Goal: Task Accomplishment & Management: Manage account settings

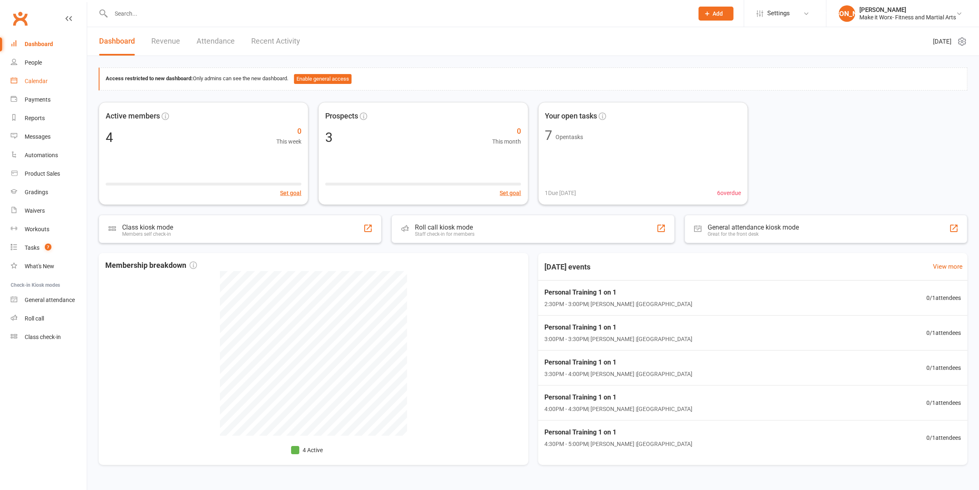
click at [44, 81] on div "Calendar" at bounding box center [36, 81] width 23 height 7
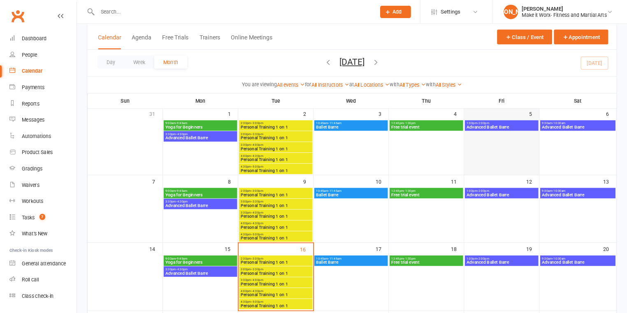
scroll to position [52, 0]
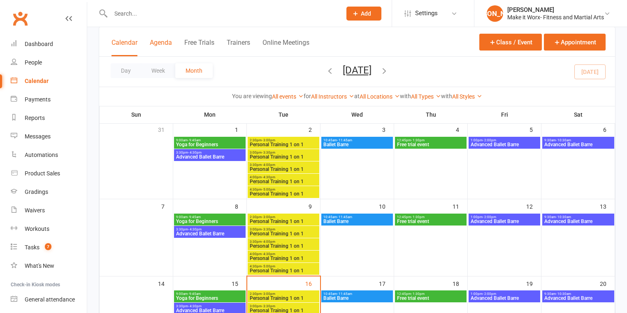
click at [158, 39] on button "Agenda" at bounding box center [161, 48] width 22 height 18
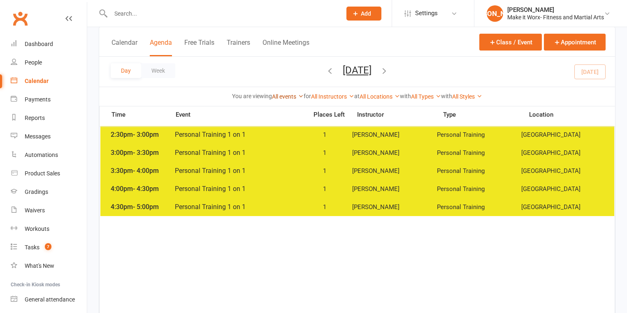
click at [284, 98] on link "All events" at bounding box center [288, 96] width 32 height 7
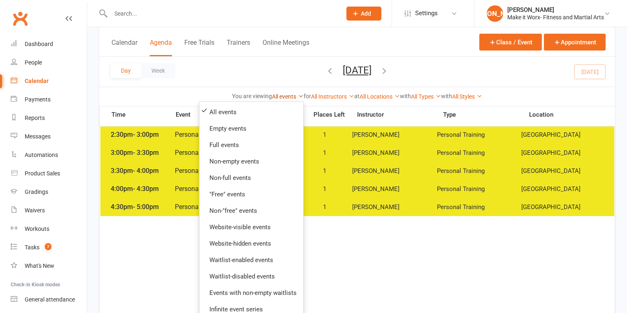
click at [284, 98] on link "All events" at bounding box center [288, 96] width 32 height 7
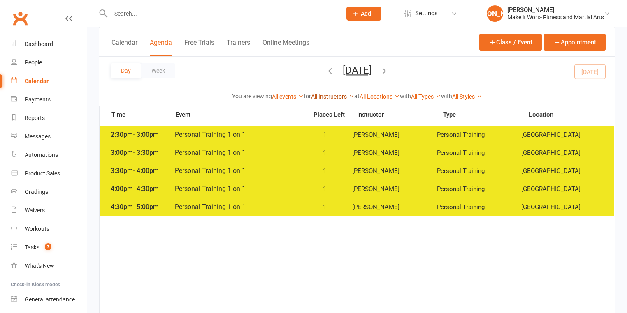
click at [315, 95] on link "All Instructors" at bounding box center [332, 96] width 43 height 7
click at [366, 94] on link "All Locations" at bounding box center [379, 96] width 40 height 7
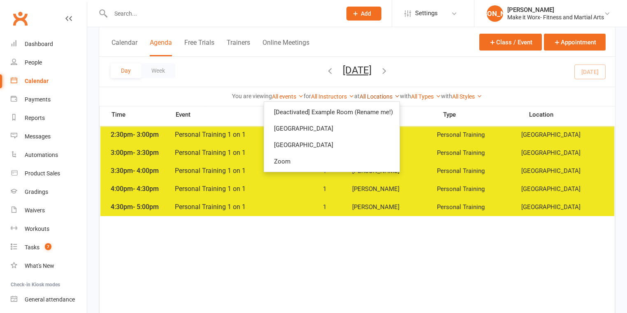
click at [366, 94] on link "All Locations" at bounding box center [379, 96] width 40 height 7
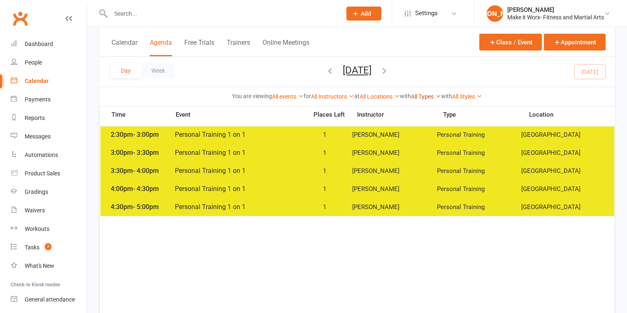
click at [416, 93] on link "All Types" at bounding box center [426, 96] width 30 height 7
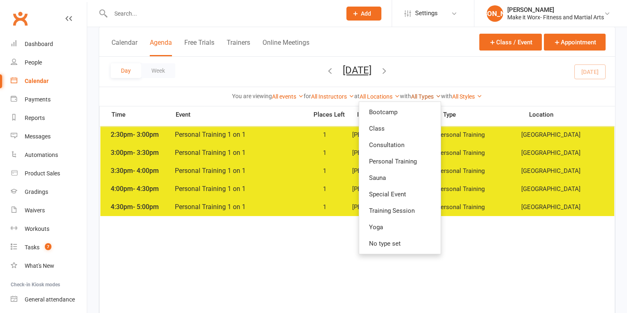
click at [416, 93] on link "All Types" at bounding box center [426, 96] width 30 height 7
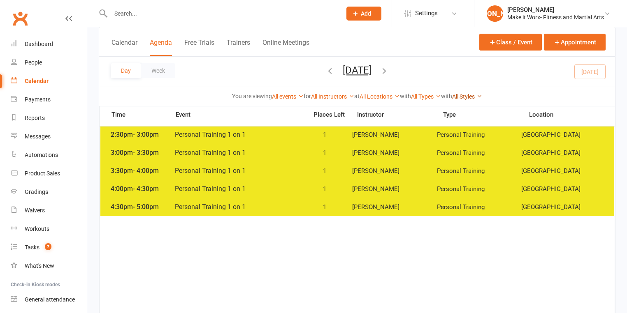
click at [466, 95] on link "All Styles" at bounding box center [467, 96] width 30 height 7
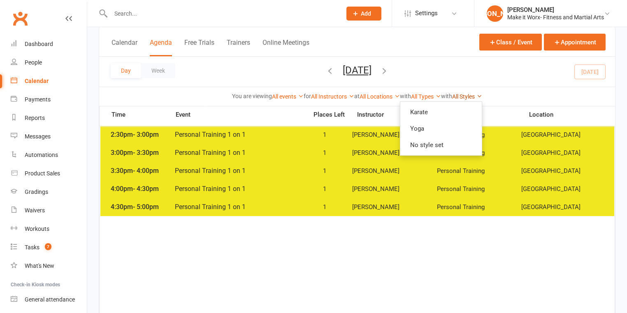
click at [466, 95] on link "All Styles" at bounding box center [467, 96] width 30 height 7
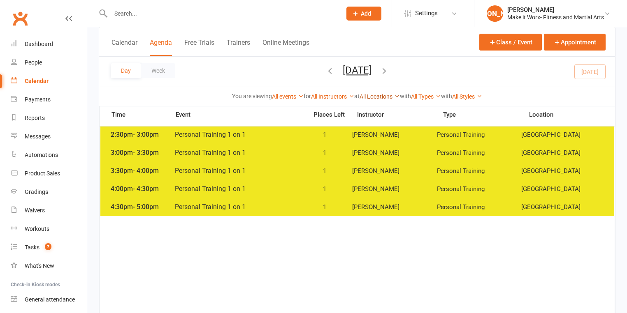
click at [364, 97] on link "All Locations" at bounding box center [379, 96] width 40 height 7
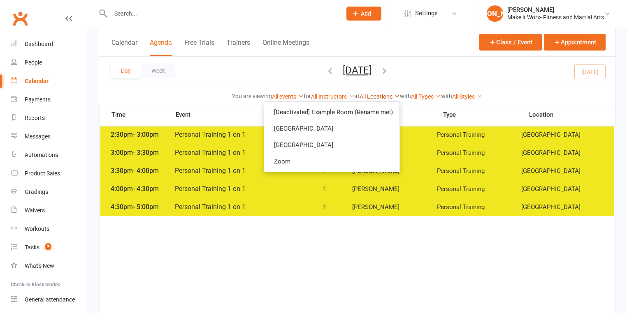
click at [364, 97] on link "All Locations" at bounding box center [379, 96] width 40 height 7
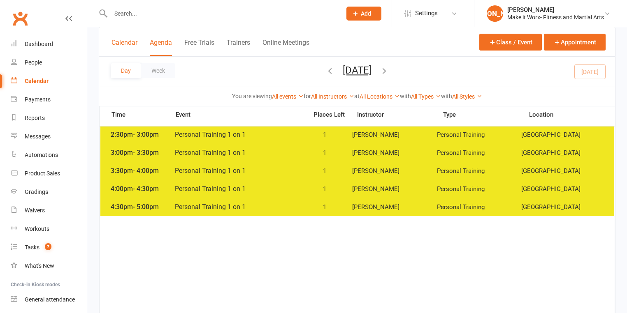
click at [129, 42] on button "Calendar" at bounding box center [124, 48] width 26 height 18
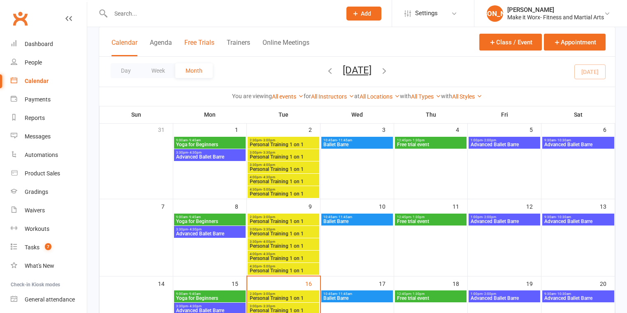
click at [207, 39] on button "Free Trials" at bounding box center [199, 48] width 30 height 18
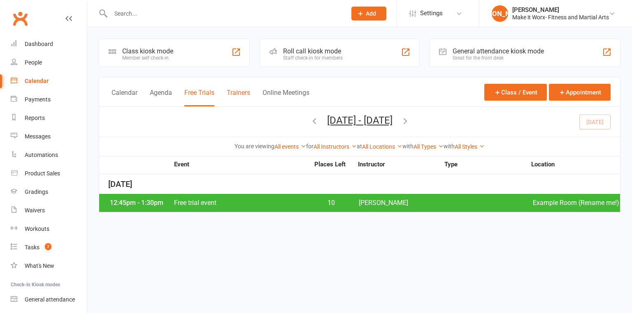
click at [246, 91] on button "Trainers" at bounding box center [238, 98] width 23 height 18
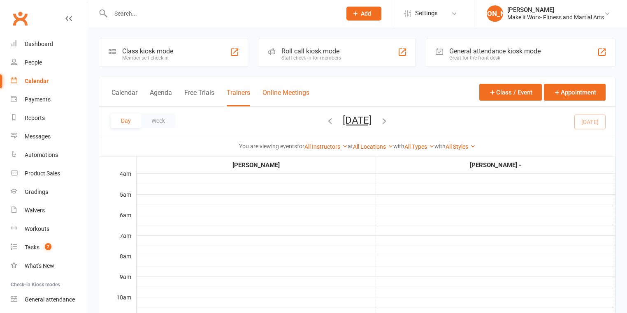
click at [276, 89] on button "Online Meetings" at bounding box center [285, 98] width 47 height 18
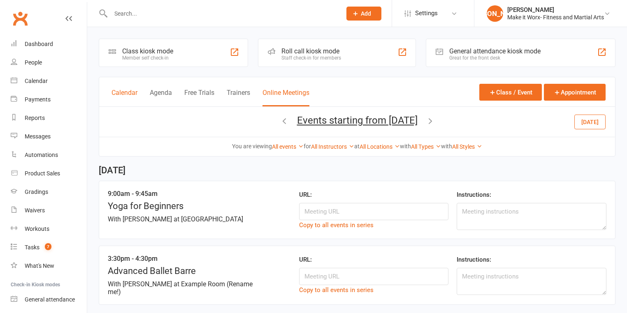
click at [123, 95] on button "Calendar" at bounding box center [124, 98] width 26 height 18
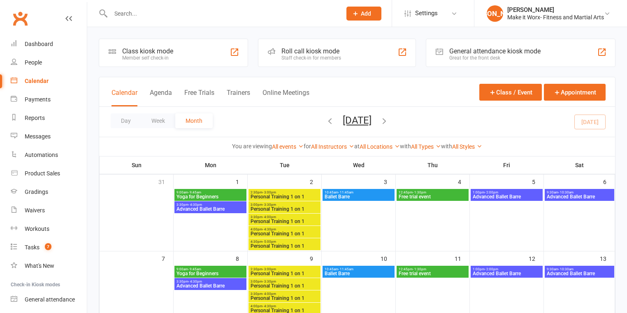
click at [225, 94] on div "Calendar Agenda Free Trials Trainers Online Meetings" at bounding box center [210, 97] width 198 height 19
click at [251, 94] on div "Calendar Agenda Free Trials Trainers Online Meetings" at bounding box center [210, 97] width 198 height 19
click at [247, 93] on button "Trainers" at bounding box center [238, 98] width 23 height 18
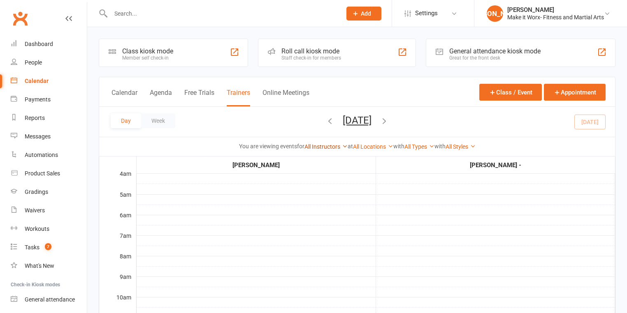
click at [327, 145] on link "All Instructors" at bounding box center [325, 147] width 43 height 7
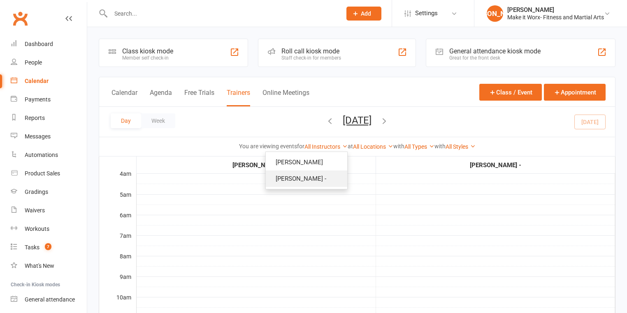
click at [296, 177] on link "[PERSON_NAME] -" at bounding box center [306, 179] width 81 height 16
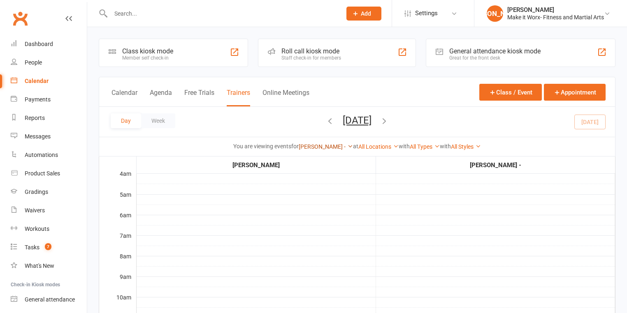
click at [328, 145] on link "[PERSON_NAME] -" at bounding box center [326, 147] width 54 height 7
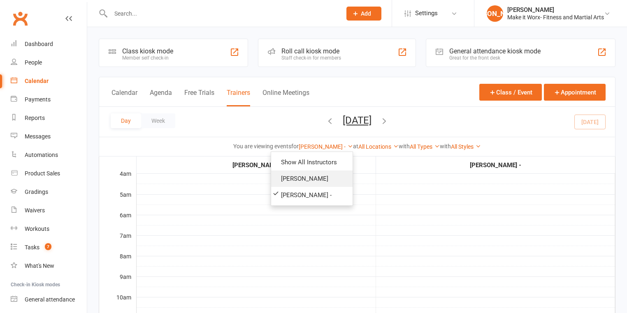
click at [308, 173] on link "[PERSON_NAME]" at bounding box center [311, 179] width 81 height 16
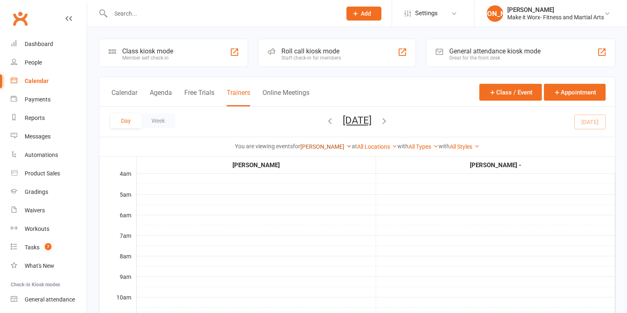
click at [317, 147] on link "[PERSON_NAME]" at bounding box center [325, 147] width 51 height 7
click at [317, 161] on link "Show All Instructors" at bounding box center [310, 162] width 81 height 16
click at [135, 87] on div "Calendar Agenda Free Trials Trainers Online Meetings Class / Event Appointment" at bounding box center [357, 92] width 516 height 30
click at [134, 93] on button "Calendar" at bounding box center [124, 98] width 26 height 18
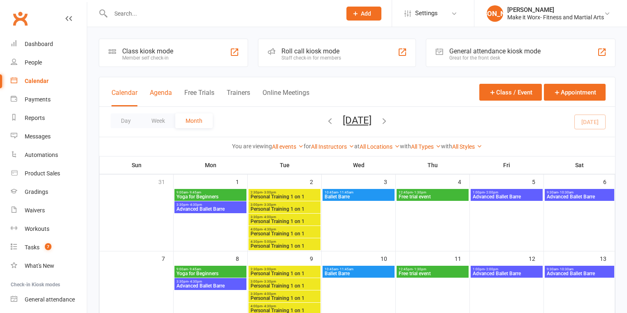
click at [164, 95] on button "Agenda" at bounding box center [161, 98] width 22 height 18
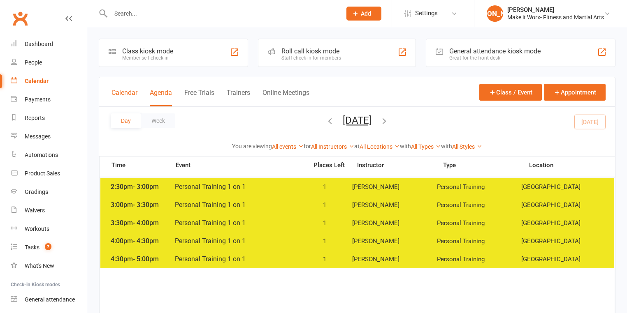
click at [127, 91] on button "Calendar" at bounding box center [124, 98] width 26 height 18
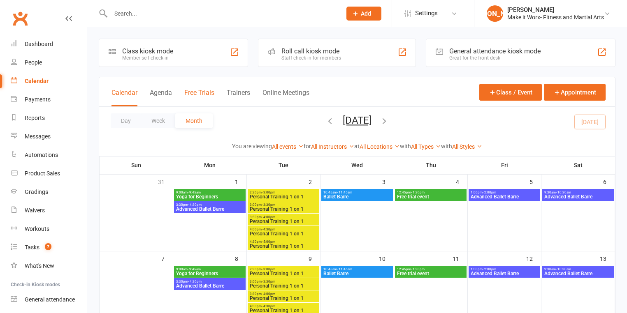
click at [200, 93] on button "Free Trials" at bounding box center [199, 98] width 30 height 18
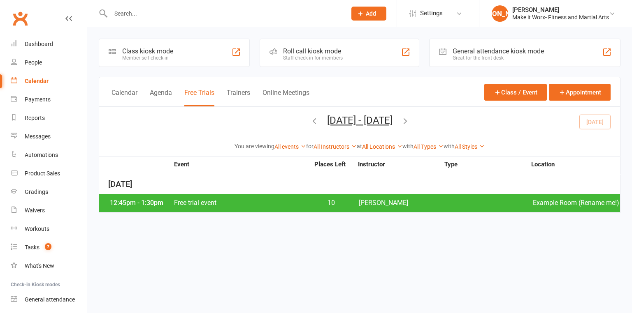
click at [248, 90] on button "Trainers" at bounding box center [238, 98] width 23 height 18
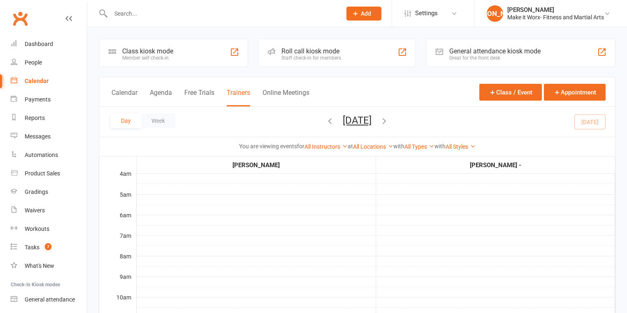
click at [283, 93] on button "Online Meetings" at bounding box center [285, 98] width 47 height 18
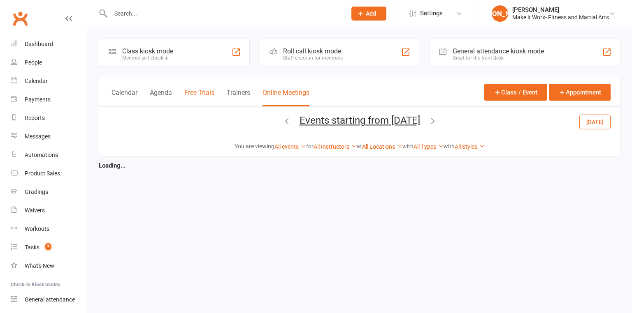
click at [210, 96] on button "Free Trials" at bounding box center [199, 98] width 30 height 18
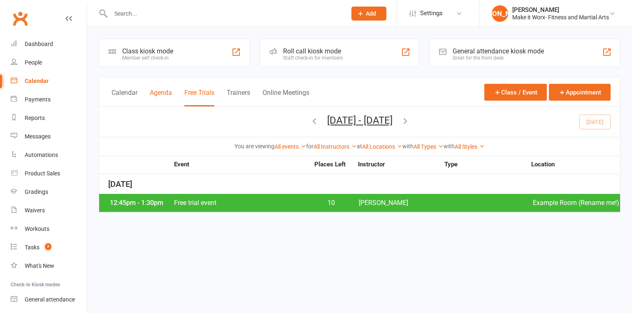
click at [164, 97] on button "Agenda" at bounding box center [161, 98] width 22 height 18
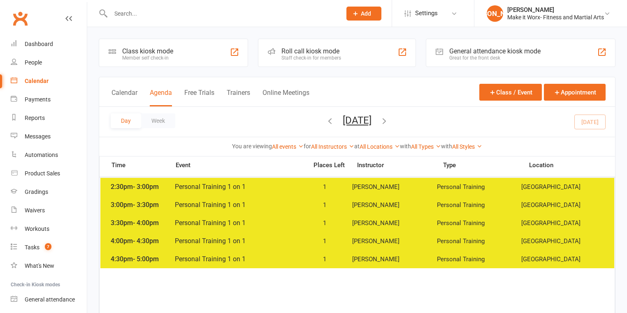
click at [133, 93] on button "Calendar" at bounding box center [124, 98] width 26 height 18
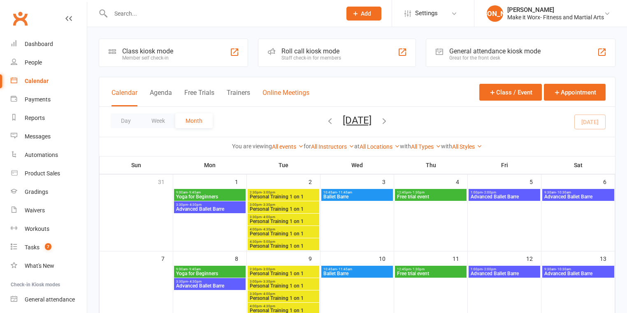
click at [285, 90] on button "Online Meetings" at bounding box center [285, 98] width 47 height 18
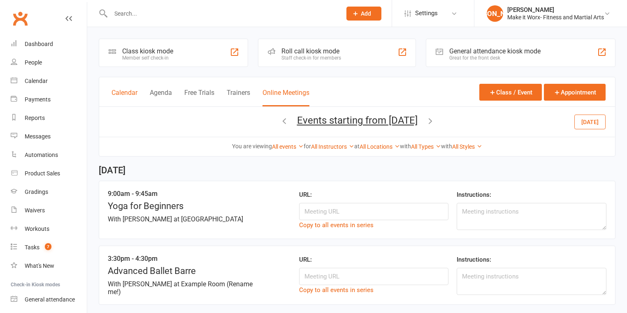
click at [123, 92] on button "Calendar" at bounding box center [124, 98] width 26 height 18
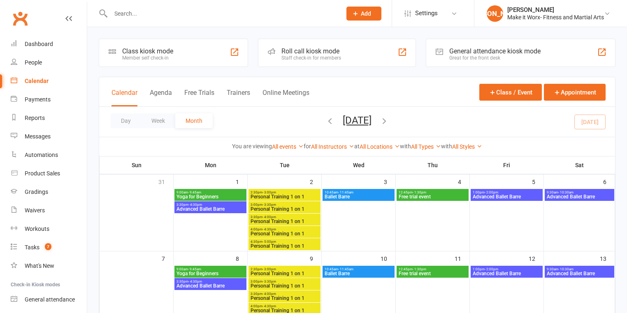
scroll to position [165, 0]
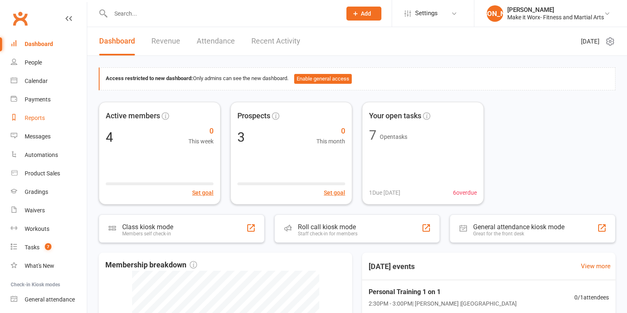
click at [39, 123] on link "Reports" at bounding box center [49, 118] width 76 height 19
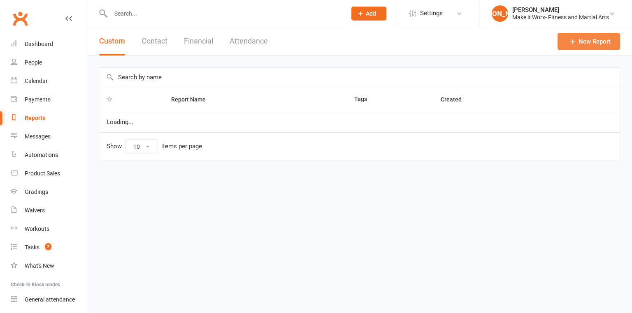
click at [585, 37] on link "New Report" at bounding box center [588, 41] width 63 height 17
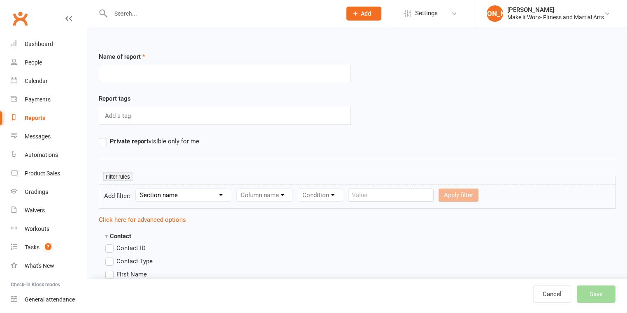
drag, startPoint x: 169, startPoint y: 191, endPoint x: 176, endPoint y: 191, distance: 6.6
click at [169, 191] on select "Section name Contact Attendance Aggregate Payment Booking Waitlist Attendees Ca…" at bounding box center [183, 195] width 95 height 12
select select "1"
click at [137, 189] on select "Section name Contact Attendance Aggregate Payment Booking Waitlist Attendees Ca…" at bounding box center [183, 195] width 95 height 12
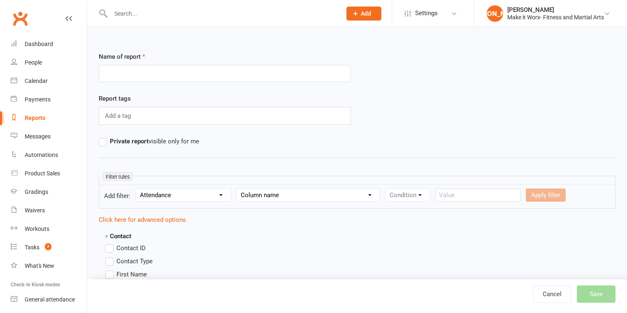
click at [279, 197] on select "Column name Attendance Last Marked Attendance First Marked Last Attended First …" at bounding box center [307, 195] width 143 height 12
select select "5"
click at [237, 189] on select "Column name Attendance Last Marked Attendance First Marked Last Attended First …" at bounding box center [307, 195] width 143 height 12
click at [405, 199] on select "Condition Is Is not Less than Greater than Less than or equal to Greater than o…" at bounding box center [426, 195] width 83 height 12
select select "2"
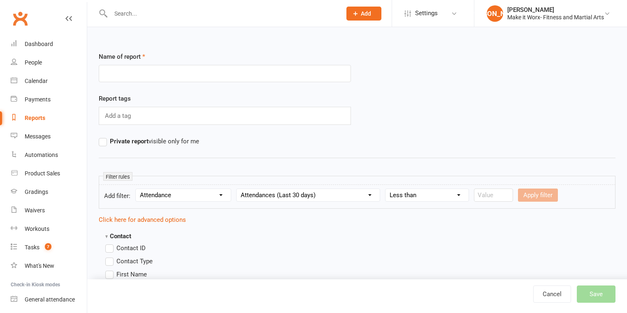
click at [385, 189] on select "Condition Is Is not Less than Greater than Less than or equal to Greater than o…" at bounding box center [426, 195] width 83 height 12
click at [483, 199] on input "number" at bounding box center [493, 195] width 39 height 13
type input "3"
click at [528, 200] on button "Apply filter" at bounding box center [538, 195] width 40 height 13
select select
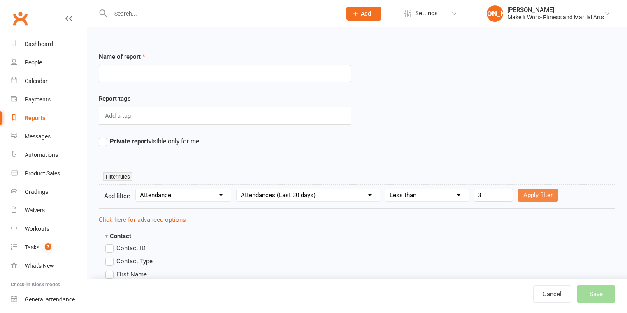
select select
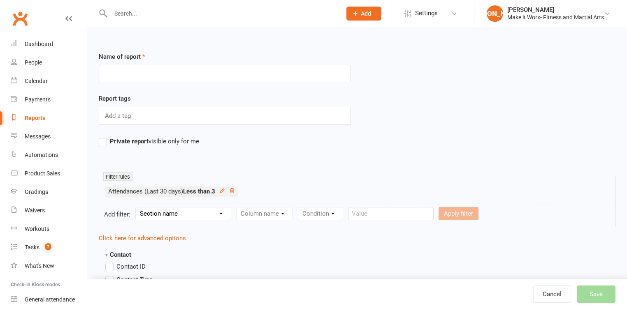
click at [174, 215] on select "Section name Contact Attendance Aggregate Payment Booking Waitlist Attendees Ca…" at bounding box center [183, 214] width 95 height 12
click at [126, 71] on input "text" at bounding box center [225, 73] width 252 height 17
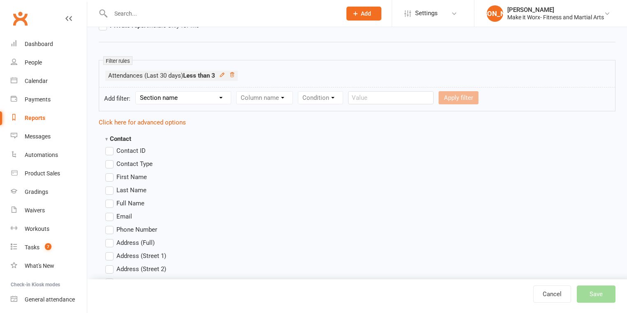
scroll to position [132, 0]
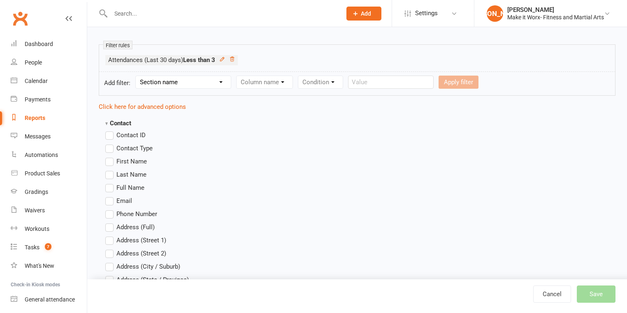
type input "Attendance last 30 days - less than 3"
click at [111, 160] on label "First Name" at bounding box center [126, 162] width 42 height 10
click at [111, 157] on input "First Name" at bounding box center [107, 157] width 5 height 0
click at [111, 170] on label "Last Name" at bounding box center [125, 175] width 41 height 10
click at [111, 170] on input "Last Name" at bounding box center [107, 170] width 5 height 0
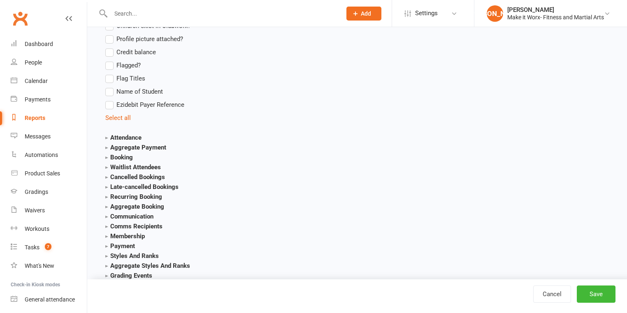
scroll to position [823, 0]
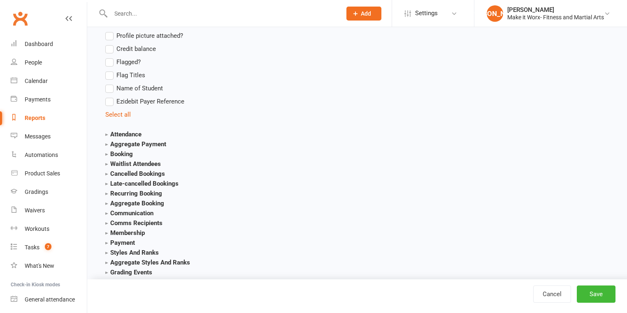
click at [105, 135] on strong "Attendance" at bounding box center [123, 134] width 36 height 7
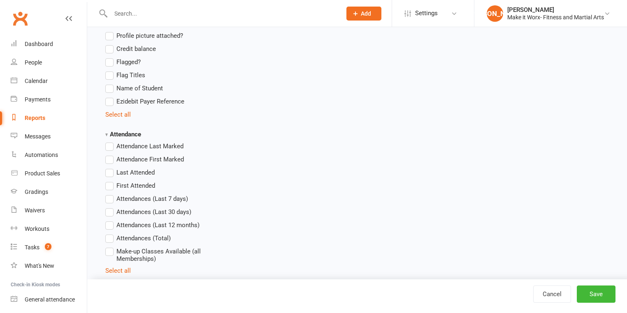
click at [109, 211] on label "Attendances (Last 30 days)" at bounding box center [148, 212] width 86 height 10
click at [109, 207] on input "Attendances (Last 30 days)" at bounding box center [107, 207] width 5 height 0
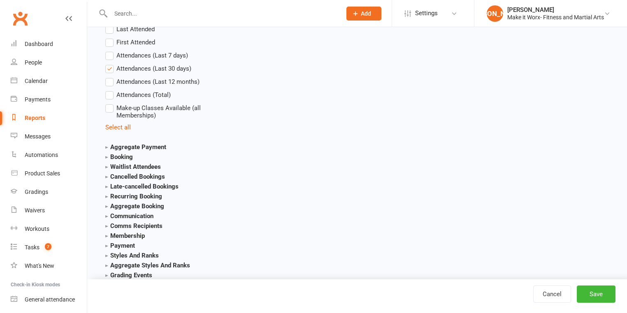
scroll to position [987, 0]
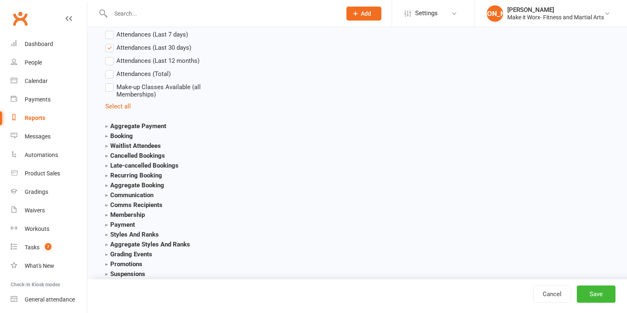
click at [128, 136] on strong "Booking" at bounding box center [119, 135] width 28 height 7
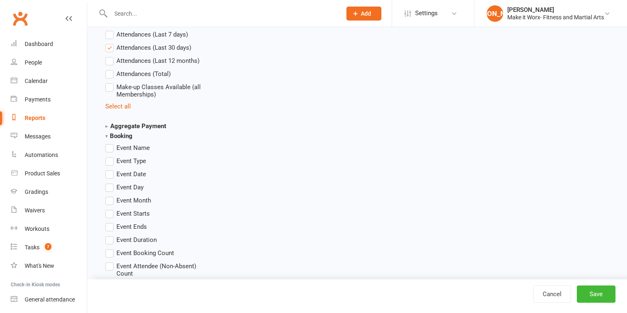
click at [128, 136] on strong "Booking" at bounding box center [118, 135] width 27 height 7
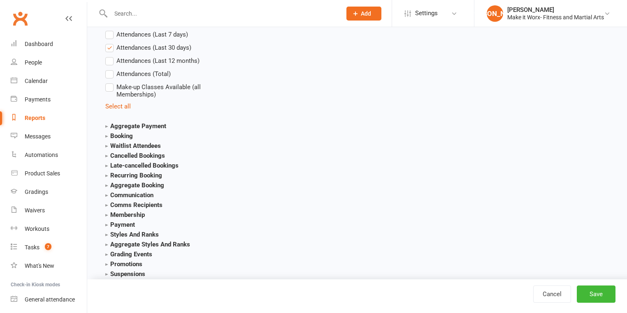
click at [142, 186] on strong "Aggregate Booking" at bounding box center [134, 185] width 59 height 7
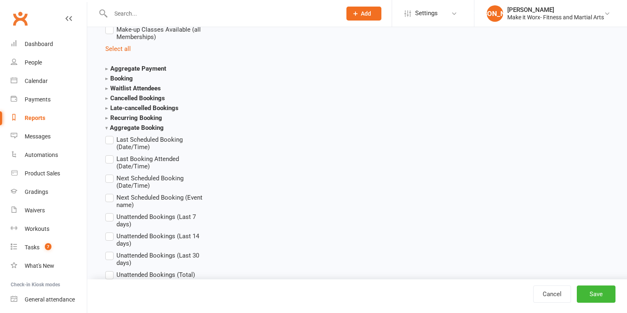
scroll to position [1053, 0]
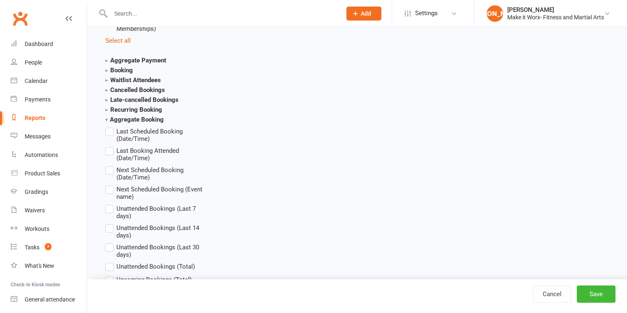
click at [146, 169] on span "Next Scheduled Booking (Date/Time)" at bounding box center [164, 173] width 96 height 16
click at [111, 165] on input "Next Scheduled Booking (Date/Time)" at bounding box center [107, 165] width 5 height 0
click at [153, 248] on span "Unattended Bookings (Last 30 days)" at bounding box center [164, 251] width 96 height 16
click at [111, 243] on input "Unattended Bookings (Last 30 days)" at bounding box center [107, 243] width 5 height 0
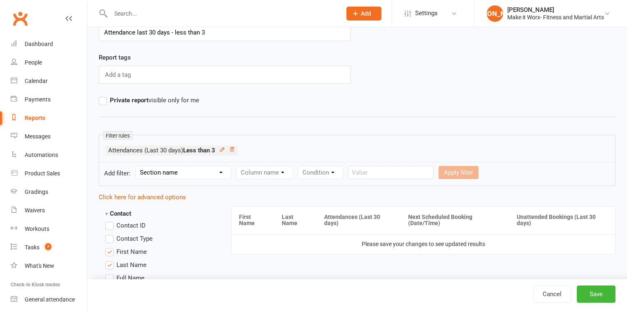
scroll to position [99, 0]
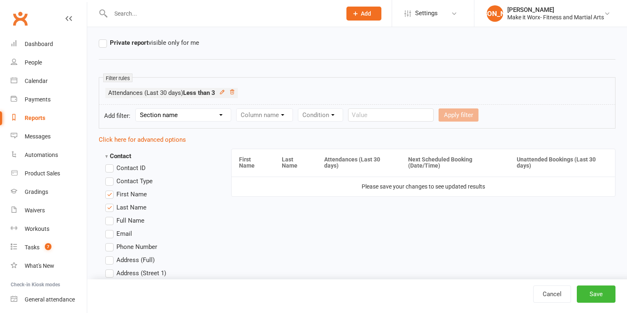
click at [205, 116] on select "Section name Contact Attendance Aggregate Payment Booking Waitlist Attendees Ca…" at bounding box center [183, 115] width 95 height 12
select select "0"
click at [137, 109] on select "Section name Contact Attendance Aggregate Payment Booking Waitlist Attendees Ca…" at bounding box center [183, 115] width 95 height 12
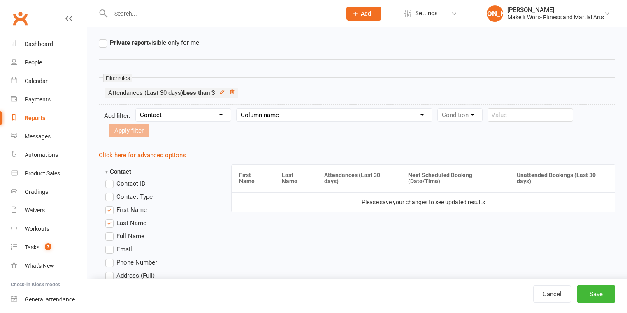
drag, startPoint x: 240, startPoint y: 118, endPoint x: 254, endPoint y: 116, distance: 13.6
click at [240, 118] on select "Column name Is in other report Is not in other report Contact Type First Name L…" at bounding box center [333, 115] width 195 height 12
select select "19"
click at [237, 109] on select "Column name Is in other report Is not in other report Contact Type First Name L…" at bounding box center [333, 115] width 195 height 12
drag, startPoint x: 454, startPoint y: 115, endPoint x: 455, endPoint y: 120, distance: 5.1
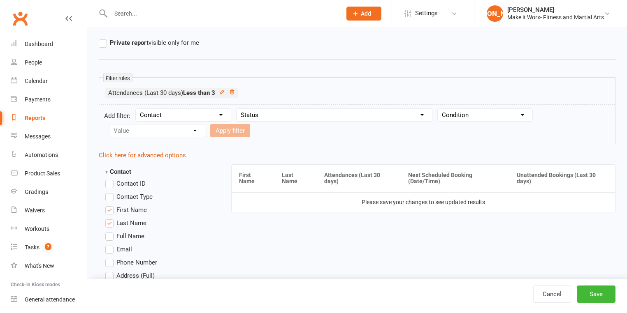
click at [454, 115] on select "Condition Equals Does not equal Contains Does not contain Is blank or does not …" at bounding box center [485, 115] width 95 height 12
select select "0"
click at [438, 109] on select "Condition Equals Does not equal Contains Does not contain Is blank or does not …" at bounding box center [485, 115] width 95 height 12
click at [166, 128] on select "Value Prospect: Initial Contact Prospect: Free trial link sent Prospect: Free t…" at bounding box center [156, 131] width 95 height 12
select select "6"
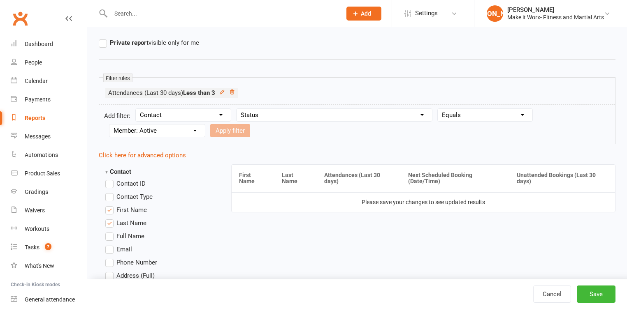
click at [109, 125] on select "Value Prospect: Initial Contact Prospect: Free trial link sent Prospect: Free t…" at bounding box center [156, 131] width 95 height 12
click at [231, 130] on button "Apply filter" at bounding box center [230, 130] width 40 height 13
select select
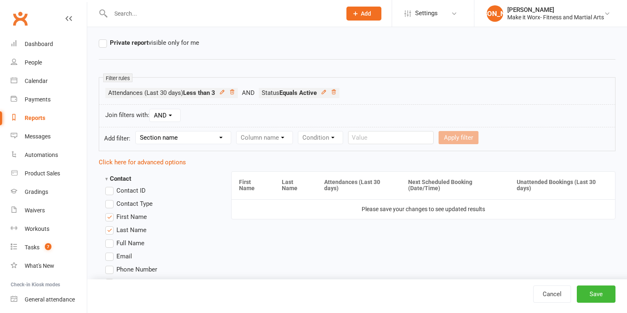
click at [171, 137] on select "Section name Contact Attendance Aggregate Payment Booking Waitlist Attendees Ca…" at bounding box center [183, 138] width 95 height 12
select select "8"
click at [137, 132] on select "Section name Contact Attendance Aggregate Payment Booking Waitlist Attendees Ca…" at bounding box center [183, 138] width 95 height 12
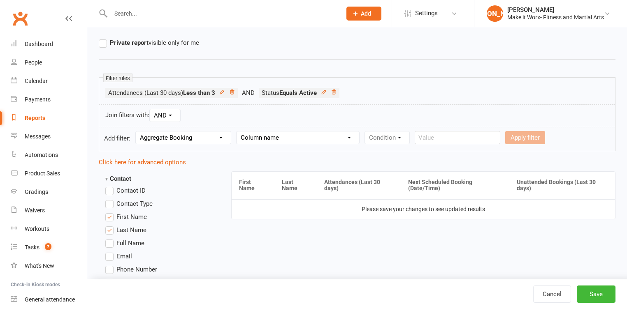
click at [262, 140] on select "Column name Last Scheduled Booking (Date/Time) Last Booking Attended (Date/Time…" at bounding box center [297, 138] width 123 height 12
select select "3"
click at [237, 132] on select "Column name Last Scheduled Booking (Date/Time) Last Booking Attended (Date/Time…" at bounding box center [297, 138] width 123 height 12
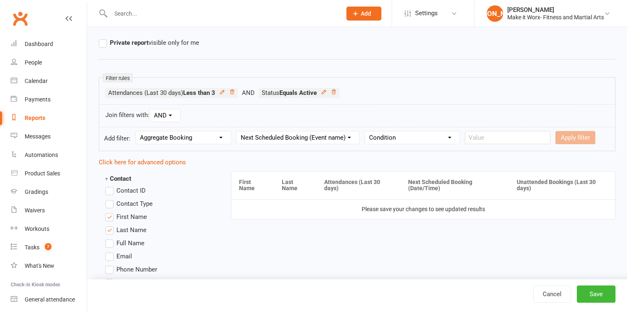
click at [419, 139] on select "Condition Equals Does not equal Contains Does not contain Is blank or does not …" at bounding box center [412, 138] width 95 height 12
select select "6"
click at [366, 132] on select "Condition Equals Does not equal Contains Does not contain Is blank or does not …" at bounding box center [412, 138] width 95 height 12
click at [485, 139] on button "Apply filter" at bounding box center [485, 137] width 40 height 13
select select
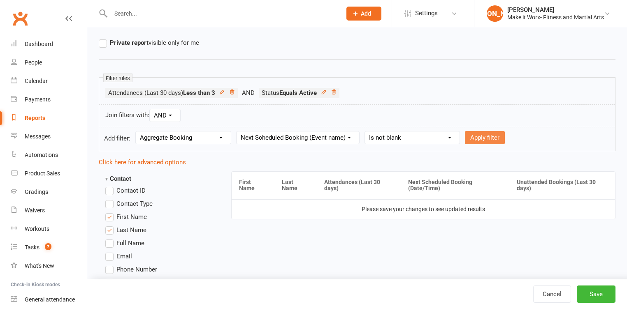
select select
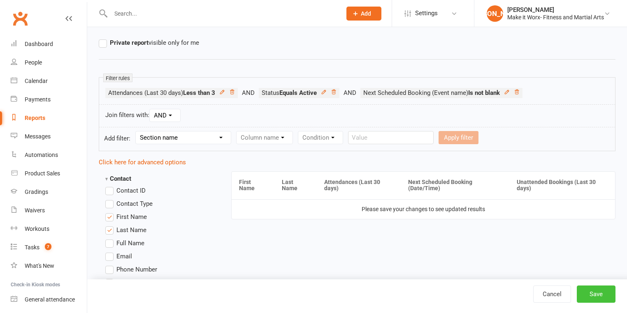
click at [591, 296] on button "Save" at bounding box center [596, 294] width 39 height 17
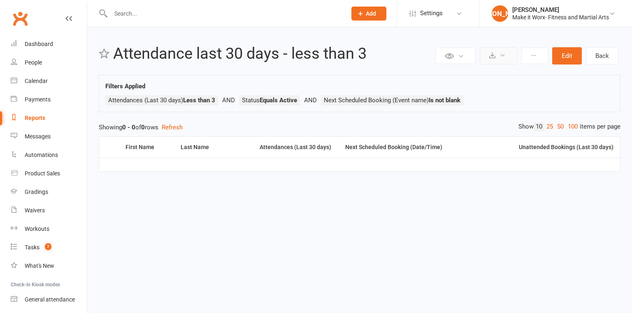
click at [498, 51] on button at bounding box center [498, 55] width 37 height 17
click at [542, 90] on div "Filters Applied Attendances (Last 30 days) Less than 3 Status Equals Active Nex…" at bounding box center [359, 95] width 508 height 28
click at [536, 58] on button at bounding box center [534, 56] width 27 height 16
click at [40, 63] on div "People" at bounding box center [33, 62] width 17 height 7
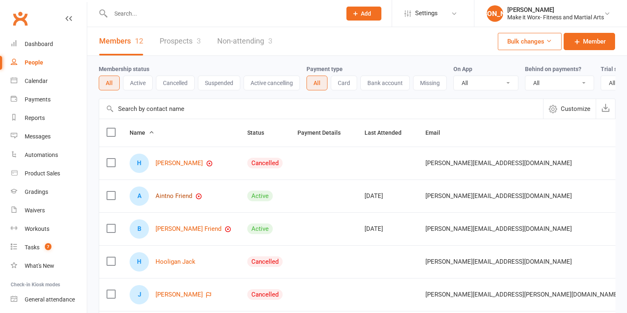
click at [176, 199] on link "Aintno Friend" at bounding box center [173, 196] width 37 height 7
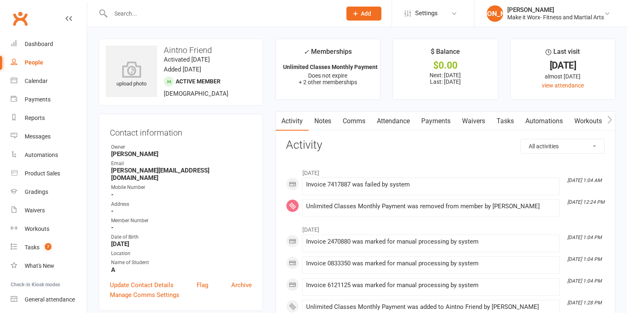
click at [406, 118] on link "Attendance" at bounding box center [393, 121] width 44 height 19
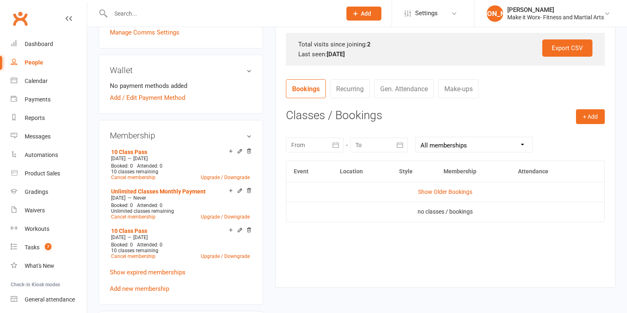
scroll to position [263, 0]
click at [448, 186] on td "Show Older Bookings" at bounding box center [445, 192] width 318 height 20
click at [449, 191] on link "Show Older Bookings" at bounding box center [445, 191] width 54 height 7
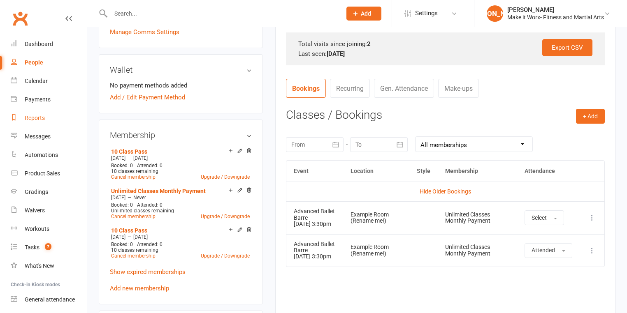
click at [36, 123] on link "Reports" at bounding box center [49, 118] width 76 height 19
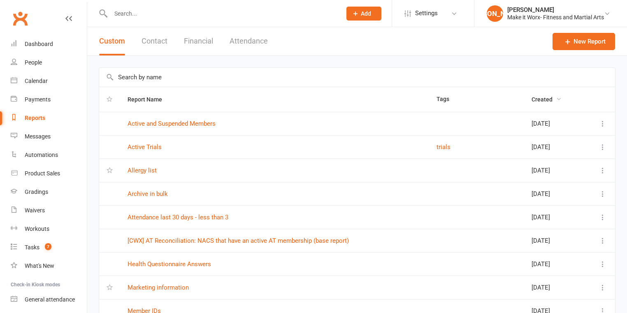
click at [531, 96] on span "Created" at bounding box center [546, 99] width 30 height 7
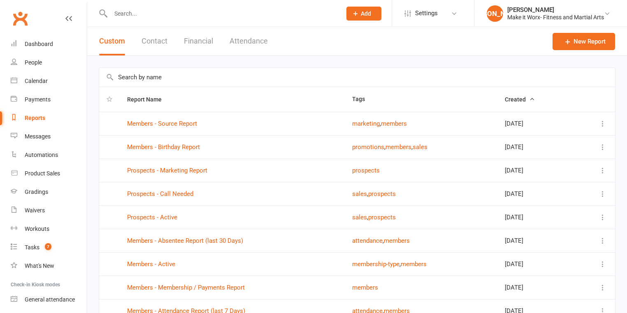
click at [511, 100] on span "Created" at bounding box center [520, 99] width 30 height 7
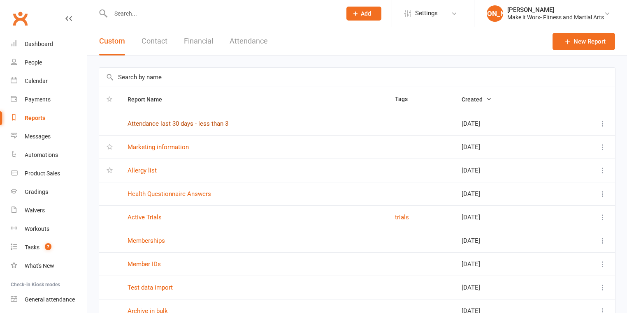
click at [166, 122] on link "Attendance last 30 days - less than 3" at bounding box center [177, 123] width 101 height 7
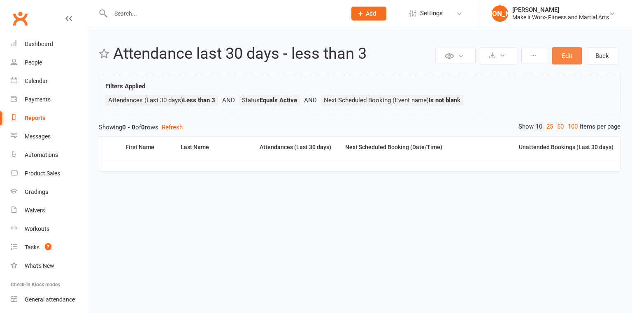
click at [558, 55] on button "Edit" at bounding box center [567, 55] width 30 height 17
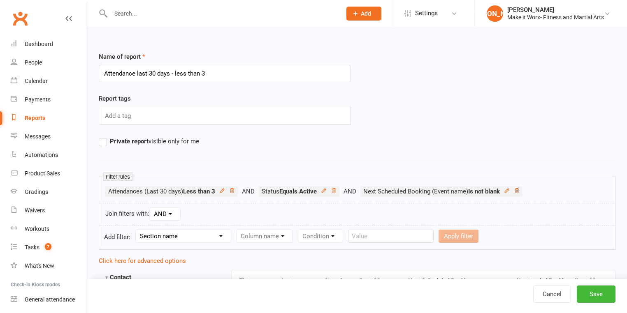
click at [519, 190] on icon at bounding box center [516, 190] width 4 height 5
click at [187, 235] on select "Section name Contact Attendance Aggregate Payment Booking Waitlist Attendees Ca…" at bounding box center [183, 236] width 95 height 12
select select "8"
click at [137, 230] on select "Section name Contact Attendance Aggregate Payment Booking Waitlist Attendees Ca…" at bounding box center [183, 236] width 95 height 12
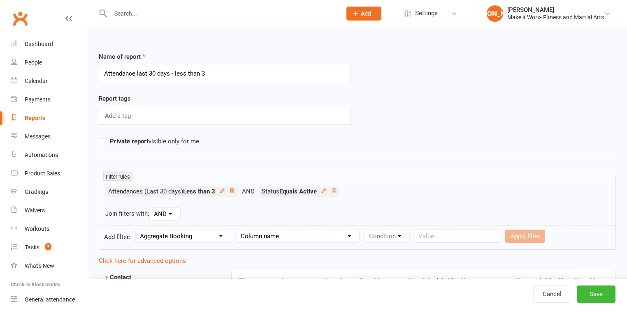
click at [268, 235] on select "Column name Last Scheduled Booking (Date/Time) Last Booking Attended (Date/Time…" at bounding box center [297, 236] width 123 height 12
select select "2"
click at [237, 230] on select "Column name Last Scheduled Booking (Date/Time) Last Booking Attended (Date/Time…" at bounding box center [297, 236] width 123 height 12
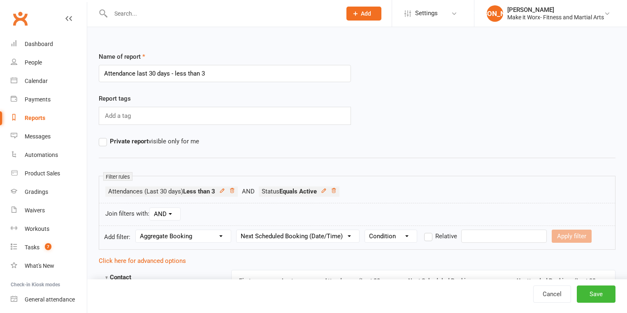
drag, startPoint x: 397, startPoint y: 233, endPoint x: 399, endPoint y: 237, distance: 4.4
click at [397, 233] on select "Condition Is Is not Before After Before or on After or on Is blank Is not blank" at bounding box center [391, 236] width 52 height 12
select select "6"
click at [366, 230] on select "Condition Is Is not Before After Before or on After or on Is blank Is not blank" at bounding box center [391, 236] width 52 height 12
click at [459, 239] on button "Apply filter" at bounding box center [442, 236] width 40 height 13
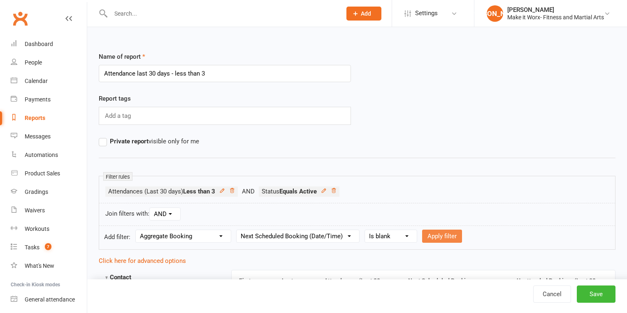
select select
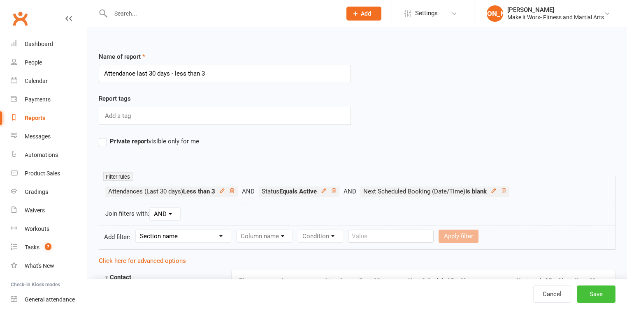
click at [599, 294] on button "Save" at bounding box center [596, 294] width 39 height 17
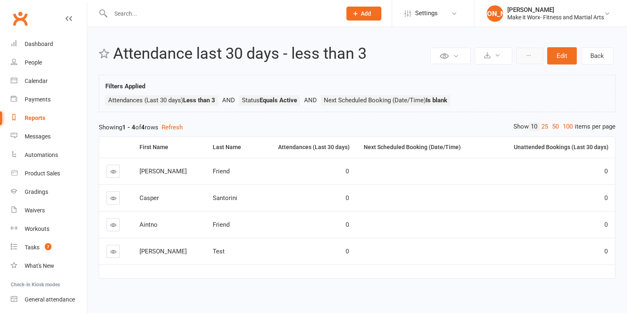
click at [524, 55] on button at bounding box center [529, 56] width 27 height 16
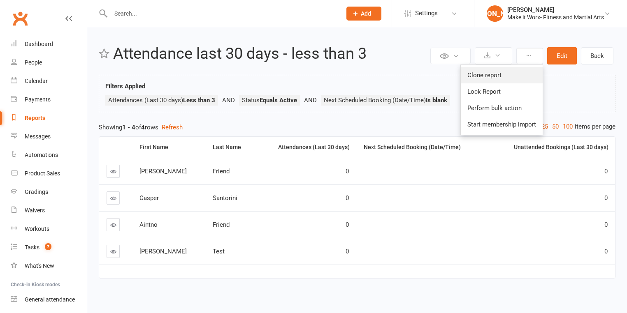
click at [520, 71] on link "Clone report" at bounding box center [502, 75] width 82 height 16
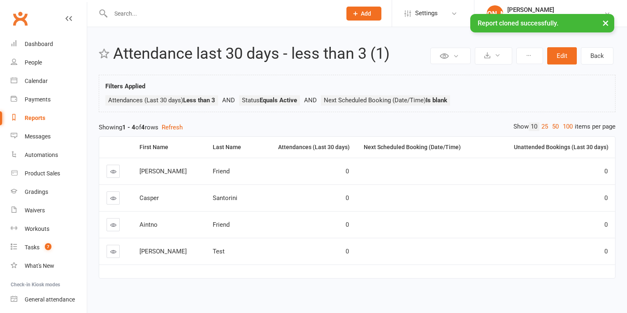
drag, startPoint x: 609, startPoint y: 22, endPoint x: 600, endPoint y: 30, distance: 12.0
click at [609, 22] on button "×" at bounding box center [605, 23] width 15 height 18
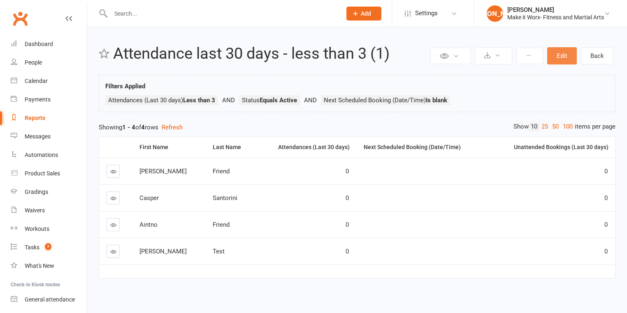
click at [563, 51] on button "Edit" at bounding box center [562, 55] width 30 height 17
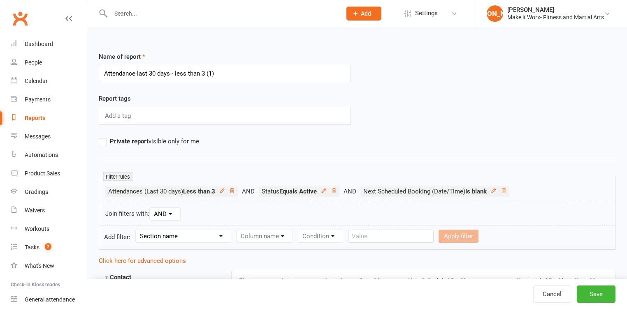
drag, startPoint x: 155, startPoint y: 72, endPoint x: 148, endPoint y: 74, distance: 6.7
click at [148, 74] on input "Attendance last 30 days - less than 3 (1)" at bounding box center [225, 73] width 252 height 17
drag, startPoint x: 203, startPoint y: 72, endPoint x: 212, endPoint y: 73, distance: 8.6
click at [201, 73] on input "Attendance last 14 days - less than 3 (1)" at bounding box center [225, 73] width 252 height 17
drag, startPoint x: 217, startPoint y: 72, endPoint x: 201, endPoint y: 72, distance: 16.5
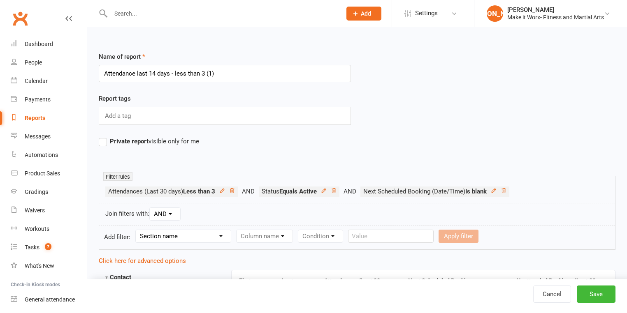
click at [201, 72] on input "Attendance last 14 days - less than 3 (1)" at bounding box center [225, 73] width 252 height 17
type input "Attendance last 14 days - less than 1"
click at [210, 210] on div "Join filters with: AND OR" at bounding box center [357, 214] width 517 height 23
click at [232, 191] on icon at bounding box center [232, 190] width 4 height 5
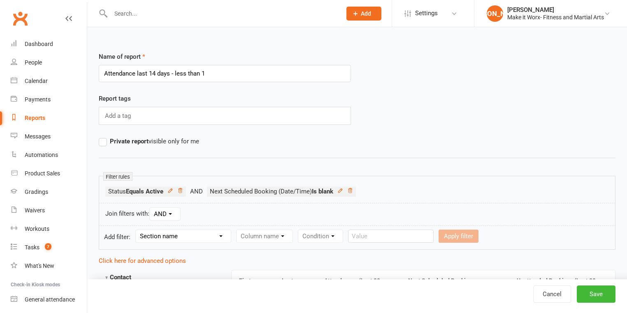
click at [209, 235] on select "Section name Contact Attendance Aggregate Payment Booking Waitlist Attendees Ca…" at bounding box center [183, 236] width 95 height 12
select select "1"
click at [137, 230] on select "Section name Contact Attendance Aggregate Payment Booking Waitlist Attendees Ca…" at bounding box center [183, 236] width 95 height 12
click at [295, 231] on select "Column name Attendance Last Marked Attendance First Marked Last Attended First …" at bounding box center [307, 236] width 143 height 12
select select "5"
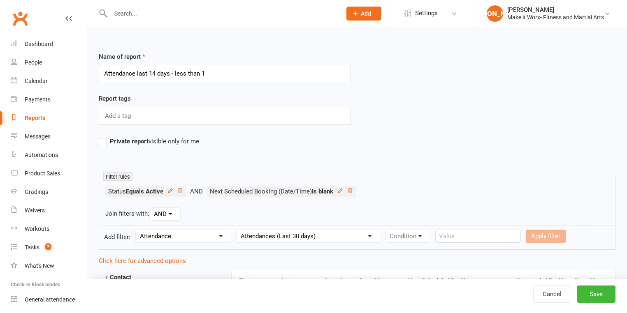
click at [237, 230] on select "Column name Attendance Last Marked Attendance First Marked Last Attended First …" at bounding box center [307, 236] width 143 height 12
click at [403, 230] on select "Condition Is Is not Less than Greater than Less than or equal to Greater than o…" at bounding box center [426, 236] width 83 height 12
select select "2"
click at [385, 230] on select "Condition Is Is not Less than Greater than Less than or equal to Greater than o…" at bounding box center [426, 236] width 83 height 12
click at [474, 234] on input "number" at bounding box center [493, 236] width 39 height 13
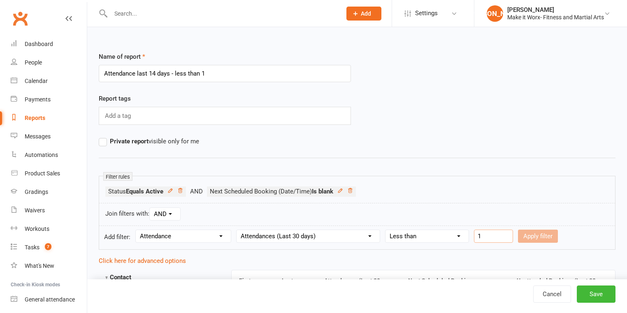
type input "1"
click at [530, 231] on button "Apply filter" at bounding box center [538, 236] width 40 height 13
select select
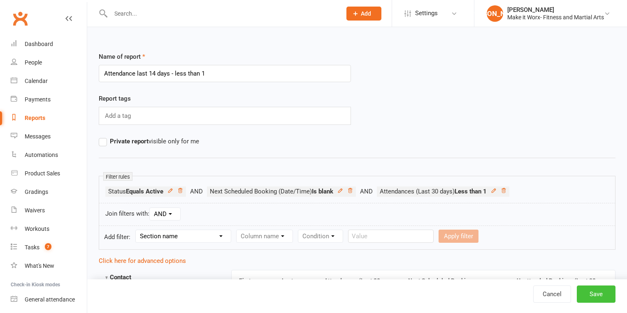
click at [598, 293] on button "Save" at bounding box center [596, 294] width 39 height 17
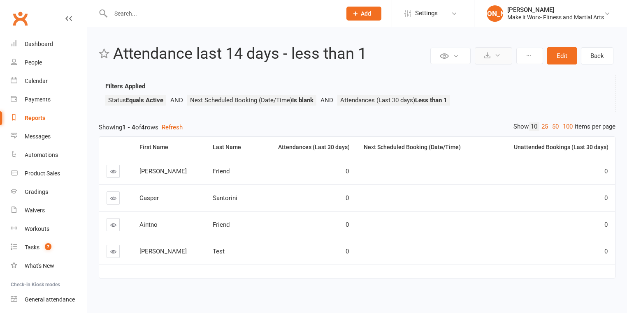
click at [499, 54] on icon at bounding box center [497, 55] width 6 height 6
click at [494, 58] on button at bounding box center [493, 55] width 37 height 17
click at [518, 55] on button at bounding box center [529, 56] width 27 height 16
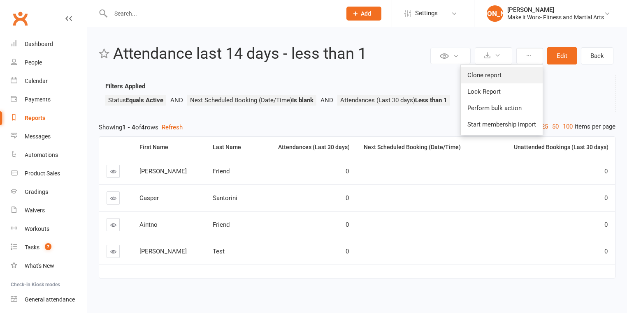
click at [514, 73] on link "Clone report" at bounding box center [502, 75] width 82 height 16
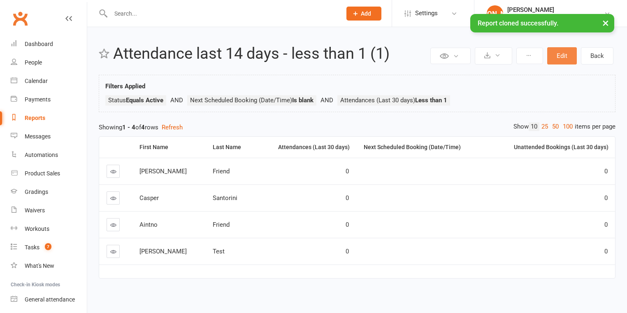
click at [564, 60] on button "Edit" at bounding box center [562, 55] width 30 height 17
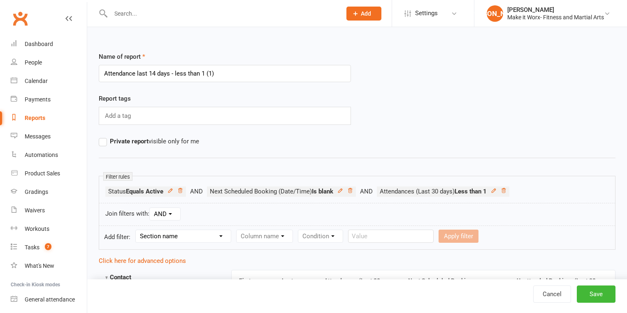
drag, startPoint x: 155, startPoint y: 72, endPoint x: 148, endPoint y: 73, distance: 6.6
click at [148, 73] on input "Attendance last 14 days - less than 1 (1)" at bounding box center [225, 73] width 252 height 17
drag, startPoint x: 217, startPoint y: 73, endPoint x: 202, endPoint y: 71, distance: 14.9
click at [202, 71] on input "Attendance last 90 days - less than 1 (1)" at bounding box center [225, 73] width 252 height 17
drag, startPoint x: 218, startPoint y: 74, endPoint x: 103, endPoint y: 76, distance: 114.8
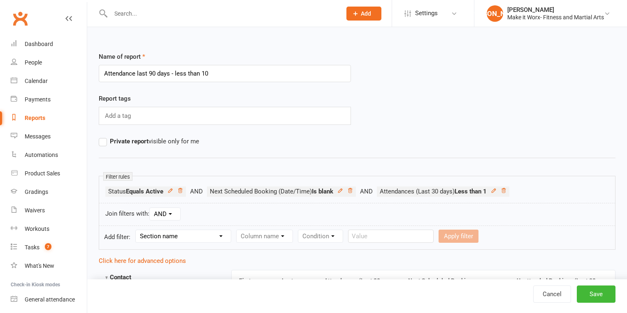
click at [103, 76] on input "Attendance last 90 days - less than 10" at bounding box center [225, 73] width 252 height 17
type input "Last attended - 21 days ago"
click at [506, 190] on icon at bounding box center [503, 191] width 6 height 6
click at [170, 234] on select "Section name Contact Attendance Aggregate Payment Booking Waitlist Attendees Ca…" at bounding box center [183, 236] width 95 height 12
select select "1"
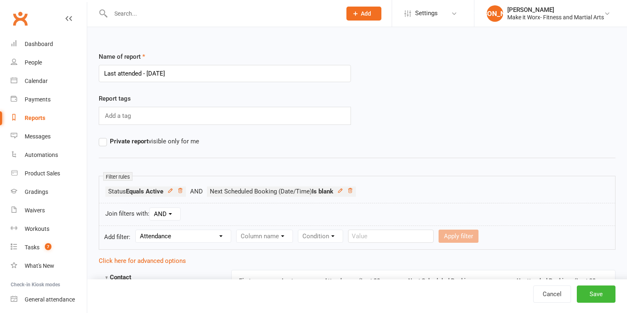
click at [137, 230] on select "Section name Contact Attendance Aggregate Payment Booking Waitlist Attendees Ca…" at bounding box center [183, 236] width 95 height 12
click at [272, 243] on form "Add filter: Section name Contact Attendance Aggregate Payment Booking Waitlist …" at bounding box center [357, 238] width 517 height 24
drag, startPoint x: 272, startPoint y: 238, endPoint x: 274, endPoint y: 242, distance: 4.8
click at [272, 238] on select "Column name Attendance Last Marked Attendance First Marked Last Attended First …" at bounding box center [307, 236] width 143 height 12
select select "2"
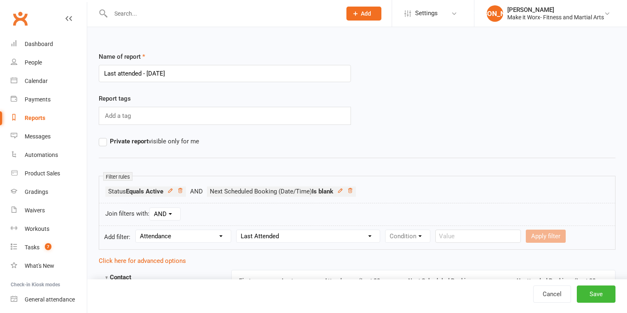
click at [237, 230] on select "Column name Attendance Last Marked Attendance First Marked Last Attended First …" at bounding box center [307, 236] width 143 height 12
click at [420, 235] on select "Condition Is Is not Before After Before or on After or on Is blank Is not blank" at bounding box center [411, 236] width 52 height 12
select select "4"
click at [385, 230] on select "Condition Is Is not Before After Before or on After or on Is blank Is not blank" at bounding box center [411, 236] width 52 height 12
click at [454, 239] on label "Relative" at bounding box center [461, 237] width 33 height 10
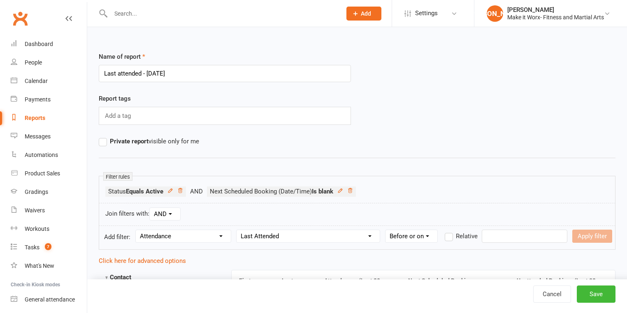
click at [450, 232] on input "Relative" at bounding box center [447, 232] width 5 height 0
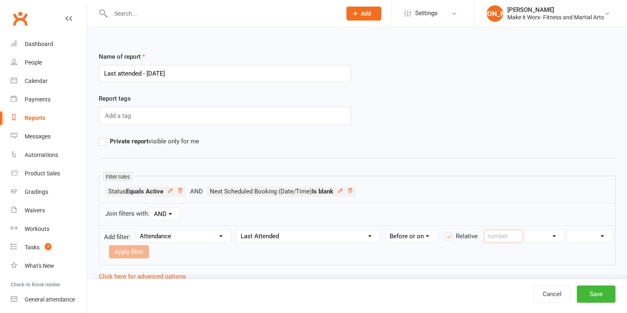
click at [484, 232] on input "number" at bounding box center [503, 236] width 39 height 13
type input "21"
click at [543, 234] on select "Days Weeks Months Years" at bounding box center [544, 236] width 39 height 12
select select "0"
click at [525, 230] on select "Days Weeks Months Years" at bounding box center [544, 236] width 39 height 12
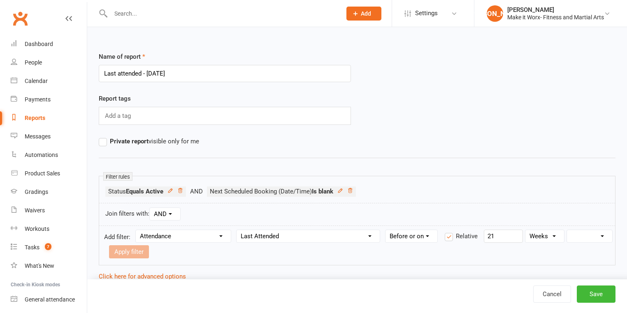
click at [583, 238] on select "From now Ago" at bounding box center [589, 236] width 45 height 12
select select "1"
click at [567, 230] on select "From now Ago" at bounding box center [589, 236] width 45 height 12
click at [587, 193] on ul "Status Equals Active Next Scheduled Booking (Date/Time) Is blank" at bounding box center [356, 194] width 503 height 14
click at [134, 253] on button "Apply filter" at bounding box center [129, 252] width 40 height 13
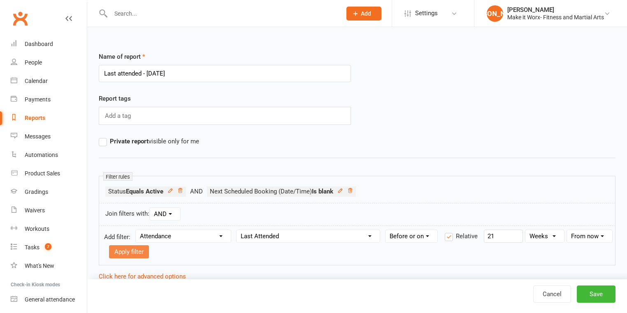
select select
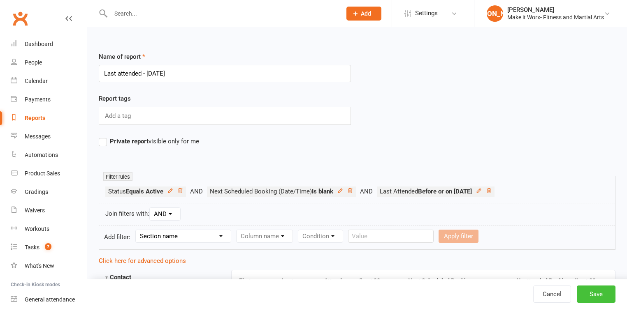
click at [593, 297] on button "Save" at bounding box center [596, 294] width 39 height 17
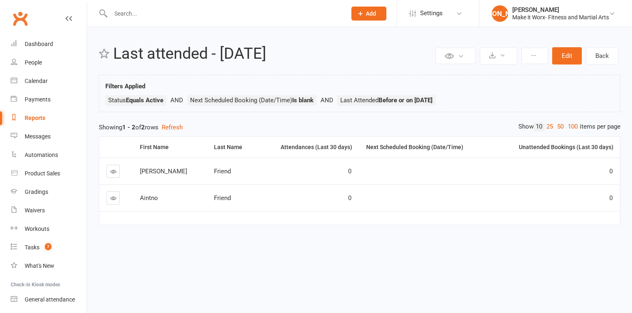
click at [32, 115] on div "Reports" at bounding box center [35, 118] width 21 height 7
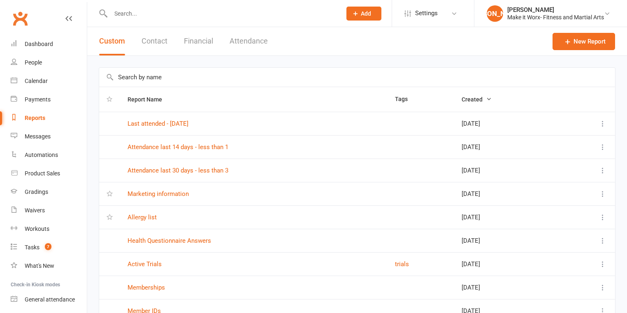
click at [245, 40] on button "Attendance" at bounding box center [248, 41] width 38 height 28
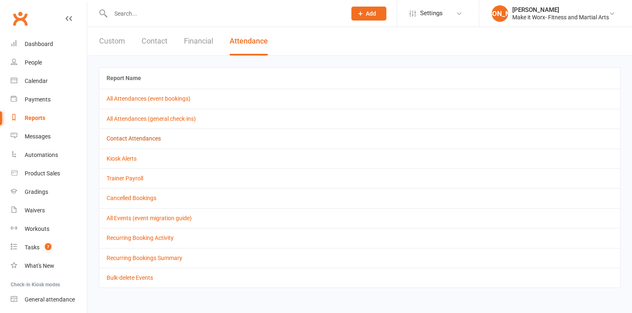
click at [150, 140] on link "Contact Attendances" at bounding box center [134, 138] width 54 height 7
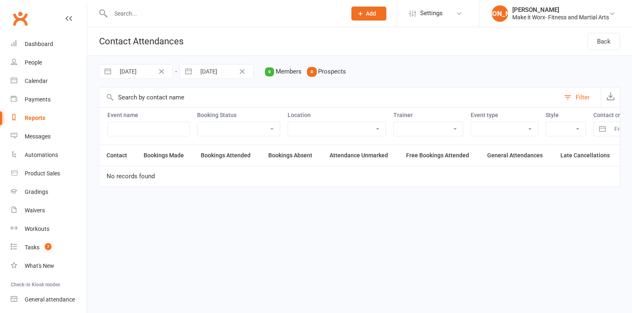
click at [165, 70] on button "Clear Date" at bounding box center [161, 72] width 14 height 10
click at [242, 70] on icon "Clear Date" at bounding box center [242, 71] width 6 height 5
click at [587, 97] on div "Filter" at bounding box center [582, 98] width 14 height 10
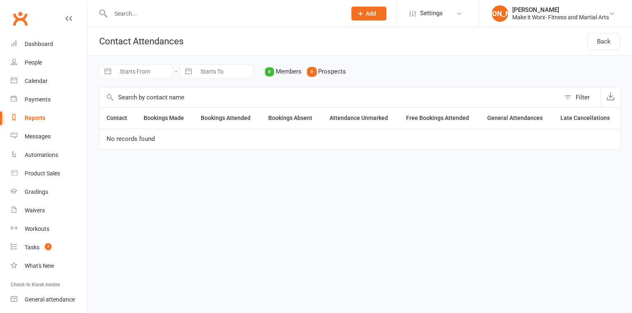
click at [587, 97] on div "Filter" at bounding box center [582, 98] width 14 height 10
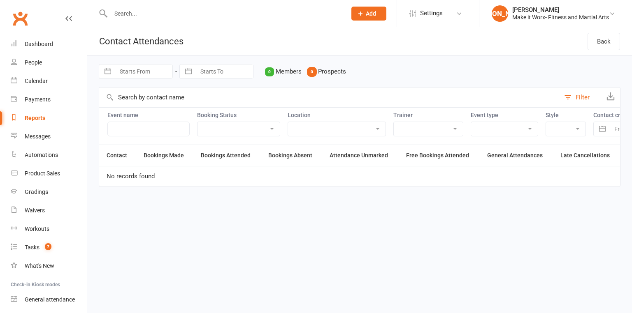
click at [38, 120] on div "Reports" at bounding box center [35, 118] width 21 height 7
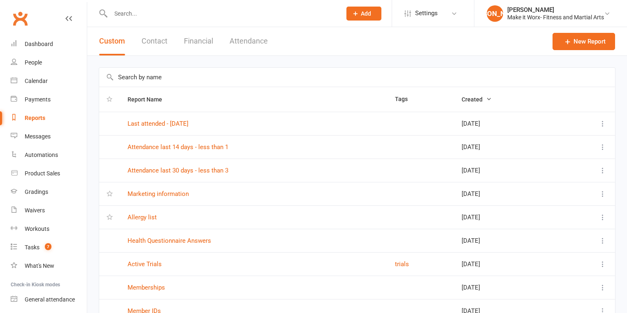
click at [251, 42] on button "Attendance" at bounding box center [248, 41] width 38 height 28
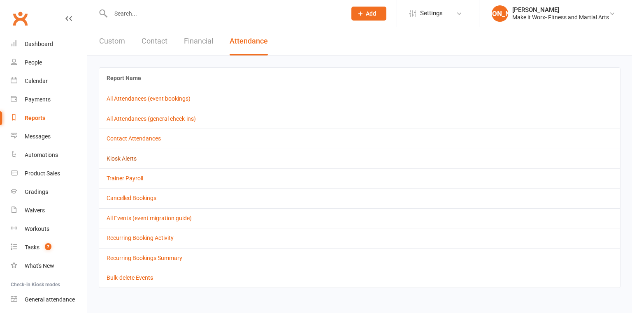
click at [132, 160] on link "Kiosk Alerts" at bounding box center [122, 158] width 30 height 7
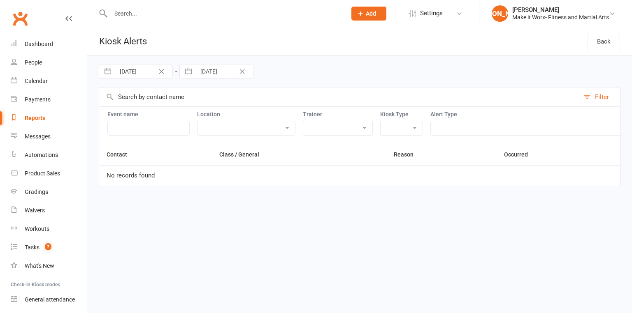
click at [463, 128] on select "Drop-in booking disallowed (not eligible for new membership purchase) Drop-in b…" at bounding box center [541, 128] width 220 height 14
click at [431, 77] on div "01 Sep 2025 Navigate forward to interact with the calendar and select a date. P…" at bounding box center [359, 71] width 521 height 31
click at [38, 116] on div "Reports" at bounding box center [35, 118] width 21 height 7
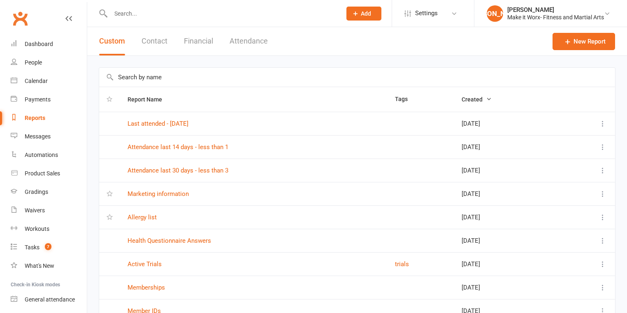
click at [602, 145] on icon at bounding box center [602, 147] width 8 height 8
click at [554, 194] on link "Remove" at bounding box center [561, 196] width 81 height 16
click at [188, 125] on link "Last attended - 21 days ago" at bounding box center [157, 123] width 61 height 7
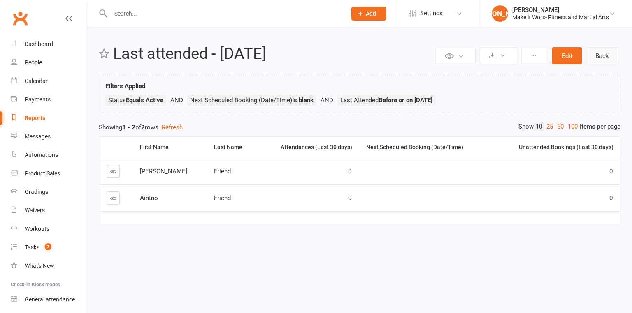
click at [599, 57] on link "Back" at bounding box center [602, 55] width 32 height 17
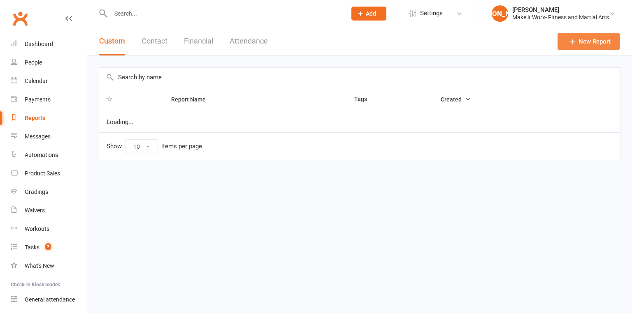
click at [585, 42] on link "New Report" at bounding box center [588, 41] width 63 height 17
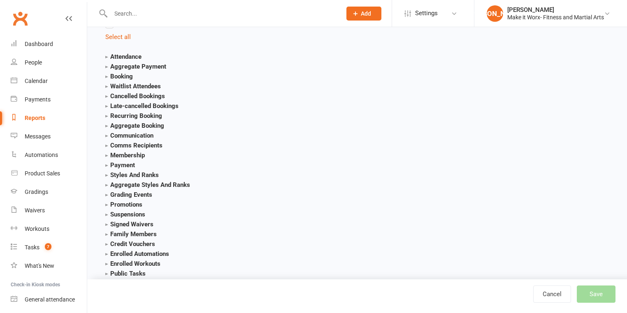
scroll to position [888, 0]
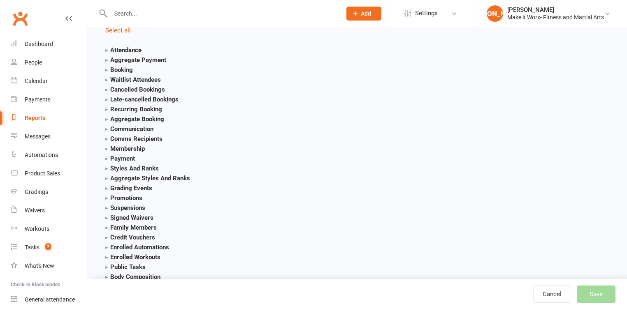
click at [119, 247] on strong "Enrolled Automations" at bounding box center [137, 247] width 64 height 7
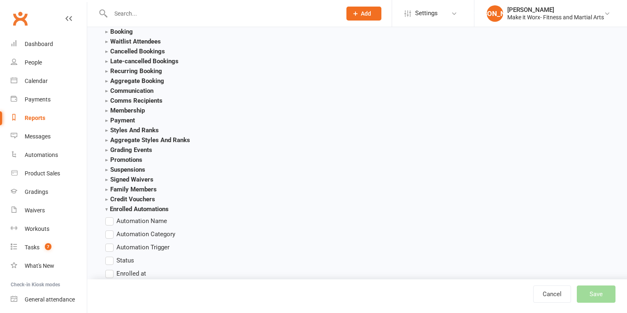
scroll to position [954, 0]
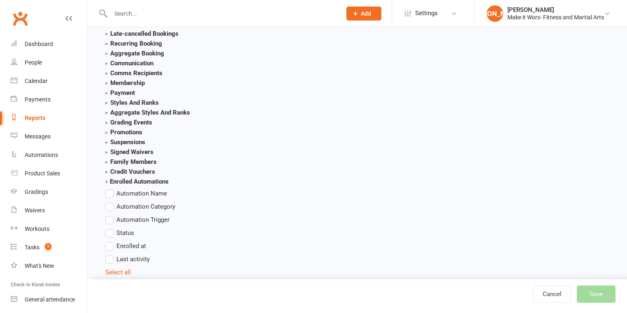
click at [32, 117] on div "Reports" at bounding box center [35, 118] width 21 height 7
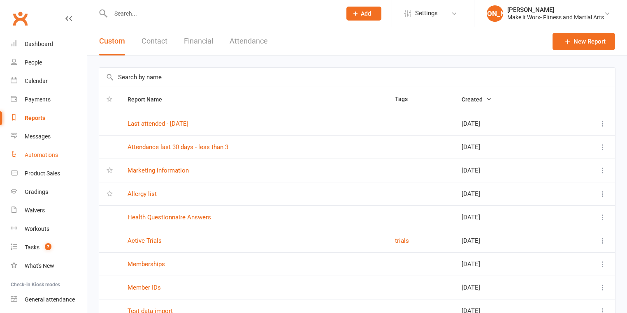
click at [39, 151] on link "Automations" at bounding box center [49, 155] width 76 height 19
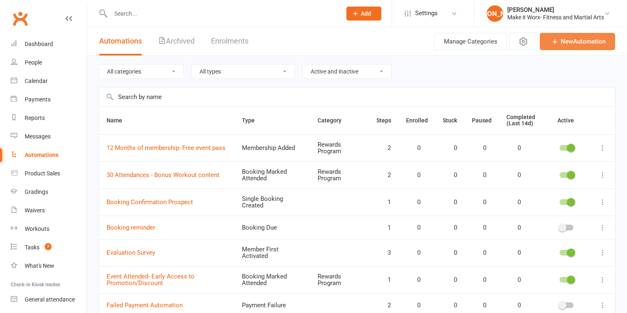
click at [587, 42] on link "New Automation" at bounding box center [577, 41] width 75 height 17
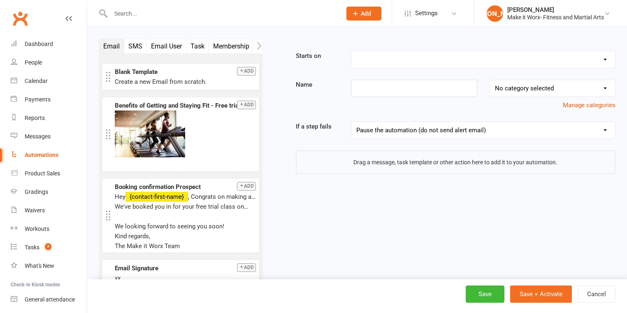
click at [260, 44] on icon "button" at bounding box center [259, 46] width 5 height 8
click at [373, 56] on select "Booking Cancelled Booking Due Booking Late-Cancelled Booking Marked Absent Book…" at bounding box center [483, 59] width 264 height 16
select select "31"
click at [351, 51] on select "Booking Cancelled Booking Due Booking Late-Cancelled Booking Marked Absent Book…" at bounding box center [483, 59] width 264 height 16
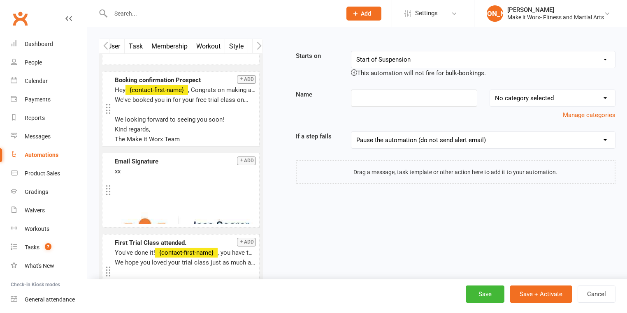
scroll to position [0, 0]
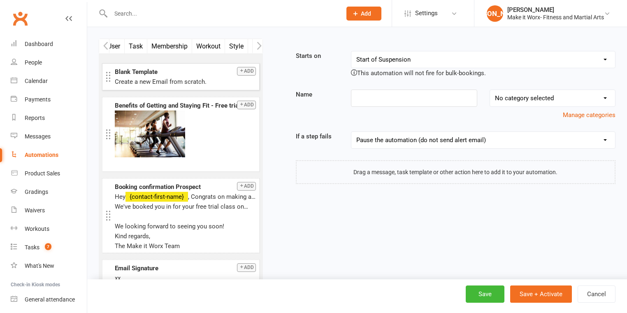
click at [242, 71] on button "Add" at bounding box center [246, 71] width 19 height 9
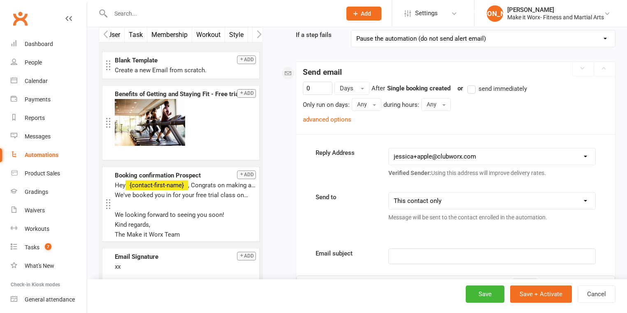
scroll to position [122, 0]
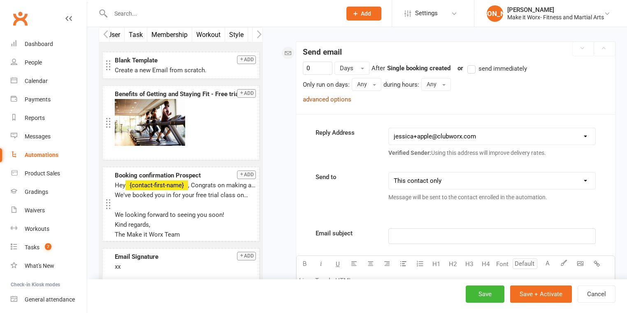
click at [314, 97] on link "advanced options" at bounding box center [327, 99] width 49 height 7
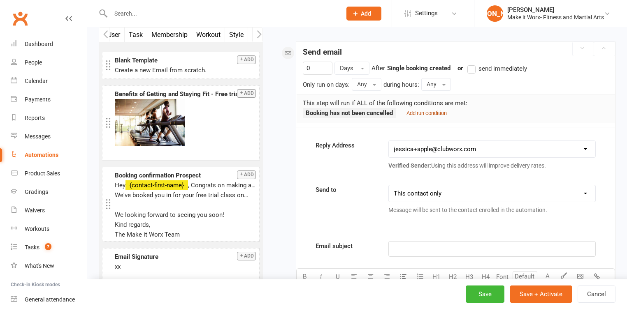
click at [434, 110] on small "Add run condition" at bounding box center [426, 113] width 40 height 6
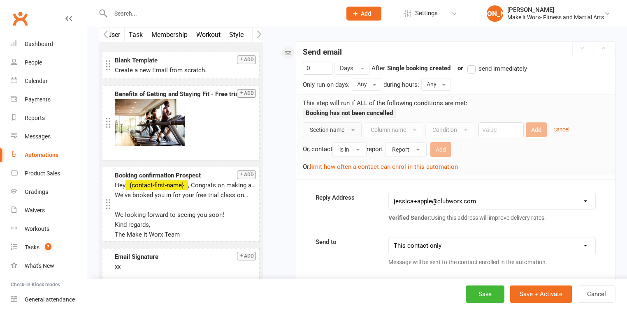
click at [343, 128] on span "Section name" at bounding box center [327, 130] width 35 height 7
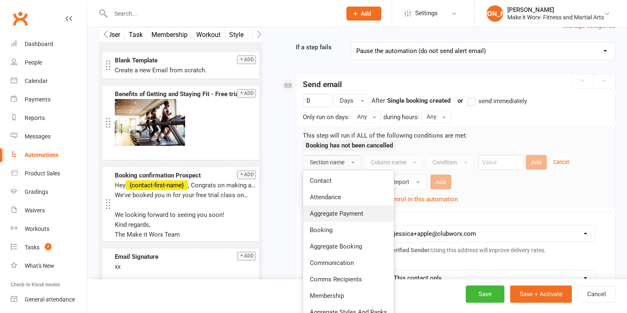
scroll to position [89, 0]
click at [496, 135] on p "This step will run if ALL of the following conditions are met:" at bounding box center [456, 136] width 306 height 10
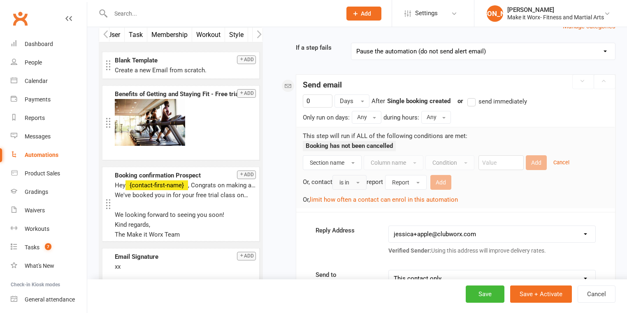
click at [356, 181] on button "is in" at bounding box center [349, 182] width 34 height 15
click at [403, 181] on span "Report" at bounding box center [400, 182] width 17 height 7
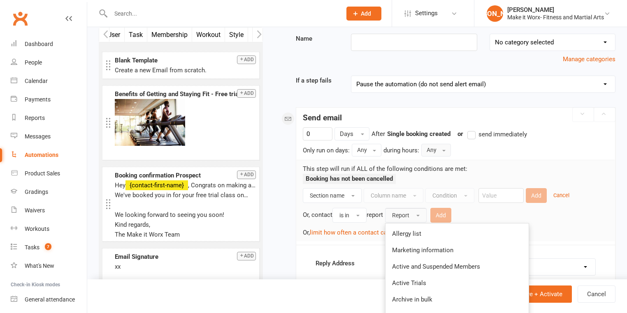
scroll to position [23, 0]
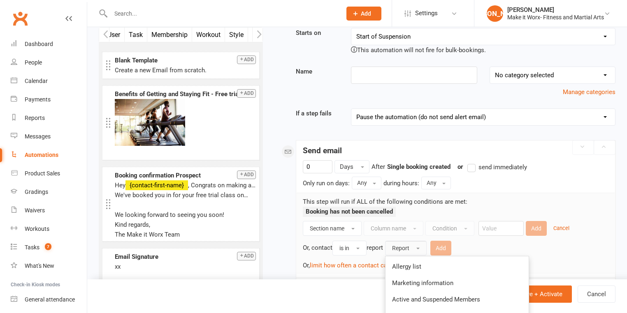
click at [417, 245] on button "Report" at bounding box center [406, 248] width 42 height 15
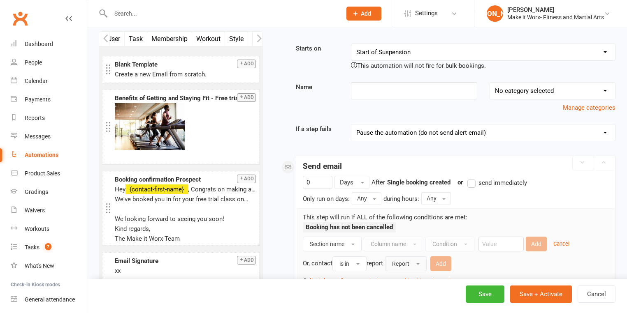
scroll to position [0, 0]
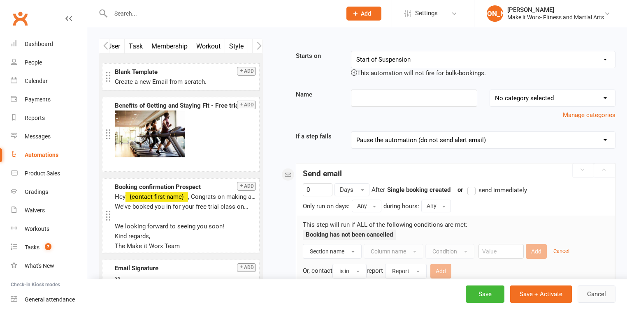
click at [596, 294] on button "Cancel" at bounding box center [596, 294] width 38 height 17
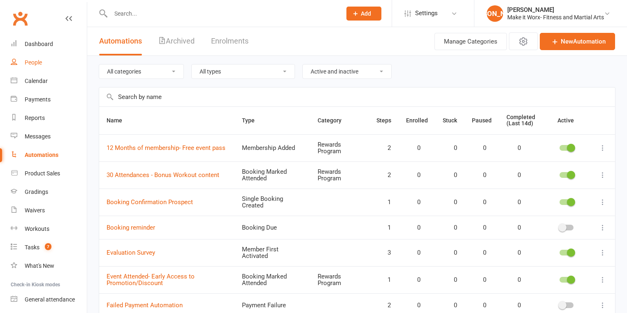
click at [41, 65] on div "People" at bounding box center [33, 62] width 17 height 7
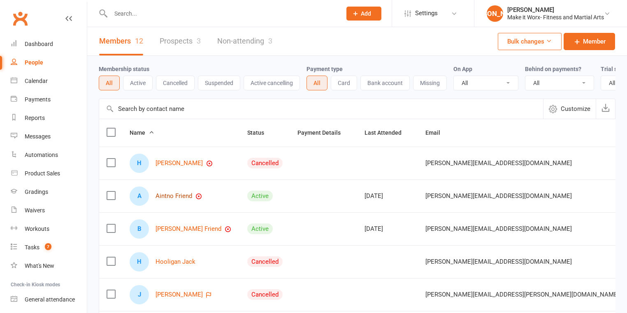
click at [187, 197] on link "Aintno Friend" at bounding box center [173, 196] width 37 height 7
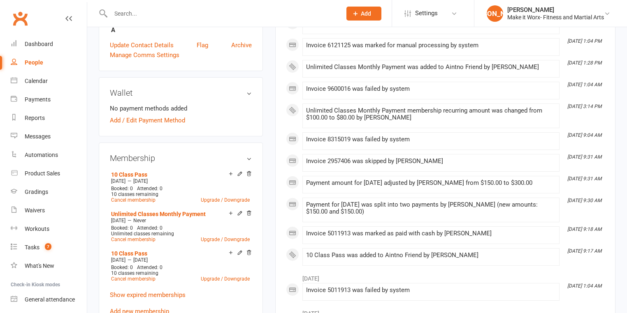
scroll to position [263, 0]
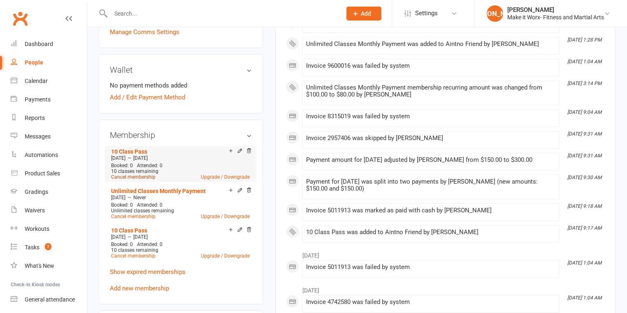
click at [148, 174] on link "Cancel membership" at bounding box center [133, 177] width 44 height 6
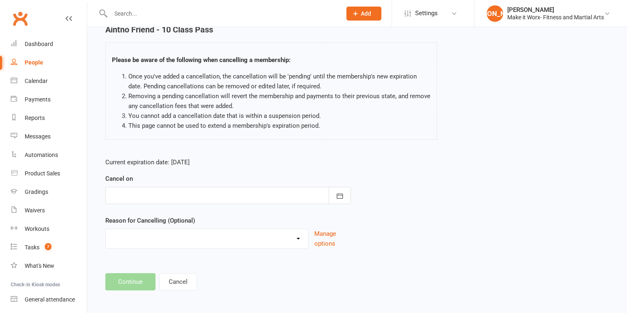
scroll to position [41, 0]
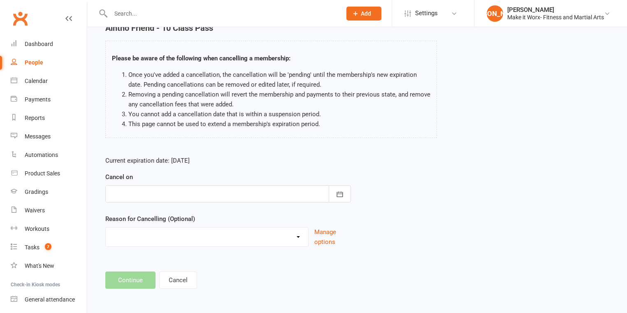
click at [196, 232] on select "Holiday Injury Moving away Other reason" at bounding box center [207, 236] width 202 height 16
click at [412, 145] on div "Aintno Friend - 10 Class Pass Please be aware of the following when cancelling …" at bounding box center [271, 86] width 344 height 126
click at [173, 286] on button "Cancel" at bounding box center [178, 280] width 38 height 17
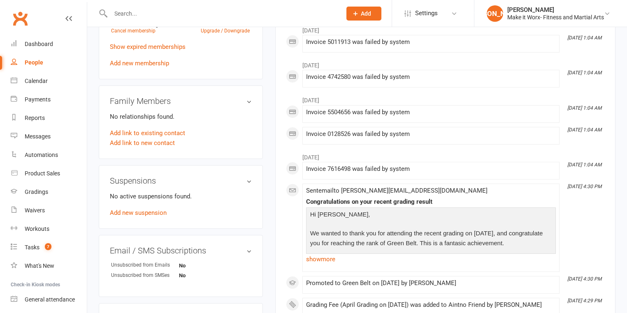
scroll to position [526, 0]
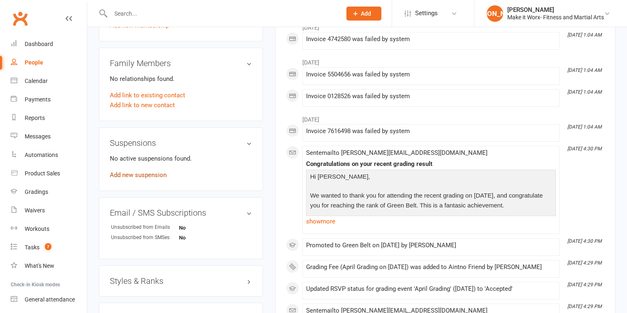
click at [158, 171] on link "Add new suspension" at bounding box center [138, 174] width 57 height 7
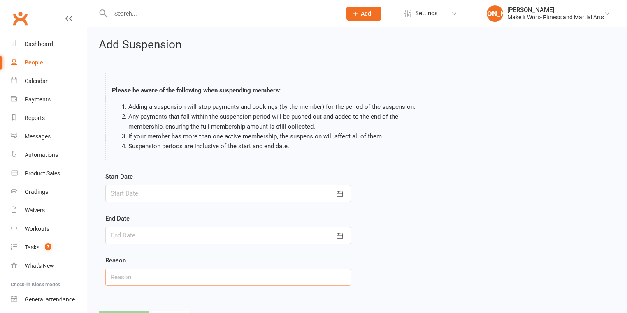
click at [182, 274] on input "text" at bounding box center [228, 277] width 246 height 17
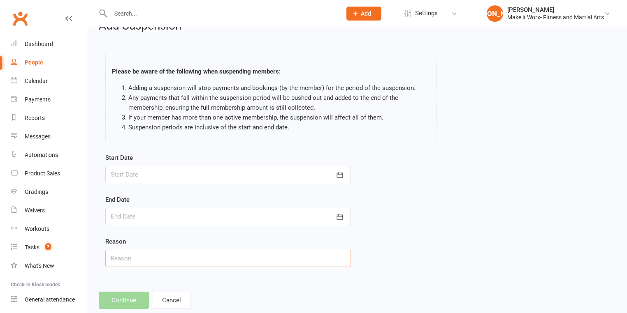
scroll to position [37, 0]
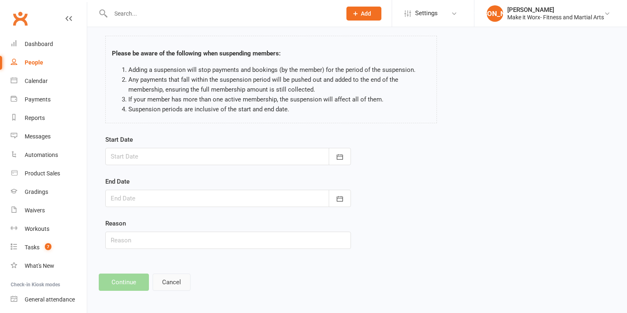
click at [176, 286] on button "Cancel" at bounding box center [172, 282] width 38 height 17
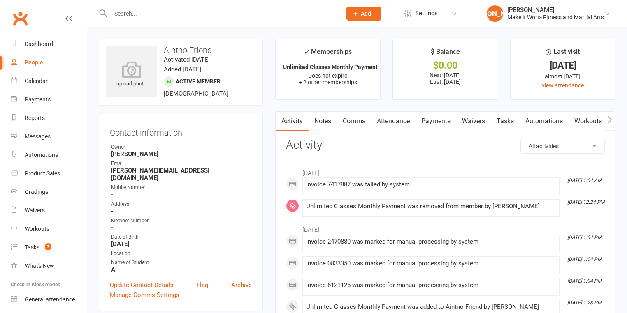
click at [42, 63] on div "People" at bounding box center [34, 62] width 19 height 7
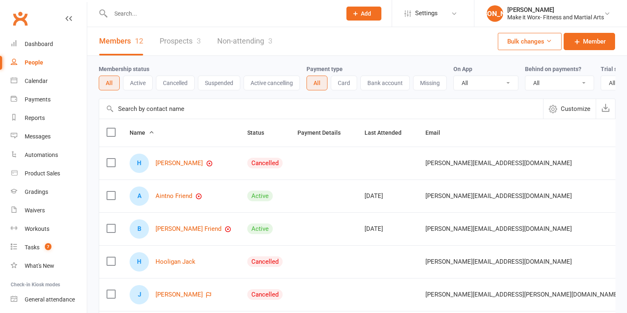
click at [184, 38] on link "Prospects 3" at bounding box center [180, 41] width 41 height 28
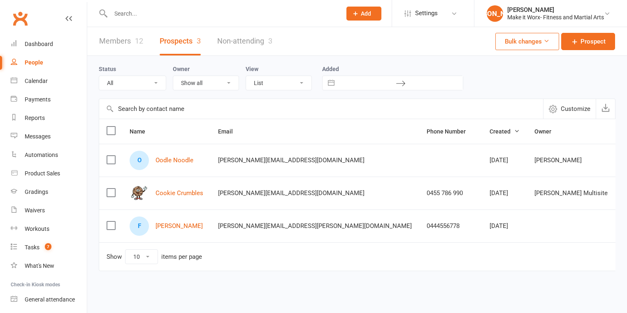
click at [115, 127] on label at bounding box center [111, 131] width 8 height 8
click at [115, 127] on input "checkbox" at bounding box center [111, 127] width 8 height 0
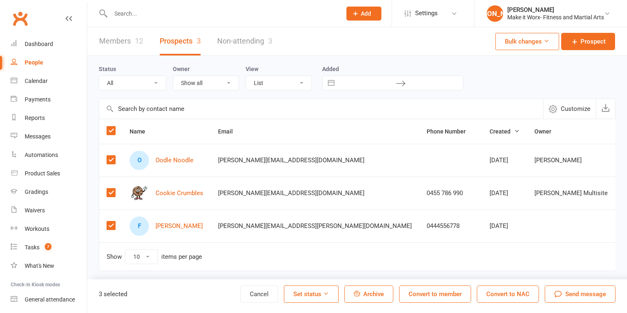
click at [115, 127] on label at bounding box center [111, 131] width 8 height 8
click at [115, 127] on input "checkbox" at bounding box center [111, 127] width 8 height 0
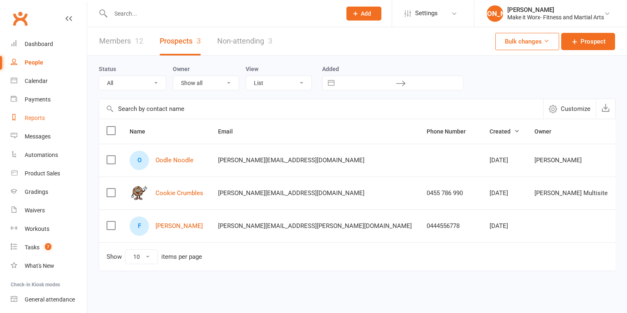
click at [46, 118] on link "Reports" at bounding box center [49, 118] width 76 height 19
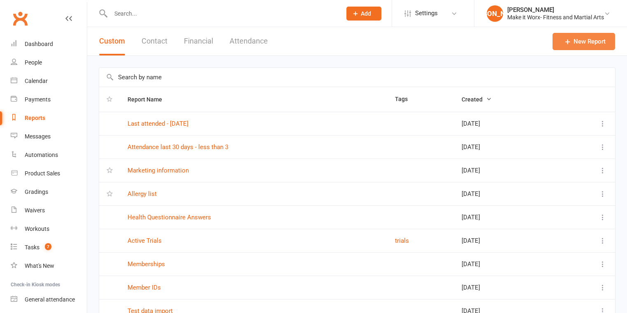
click at [592, 42] on link "New Report" at bounding box center [583, 41] width 63 height 17
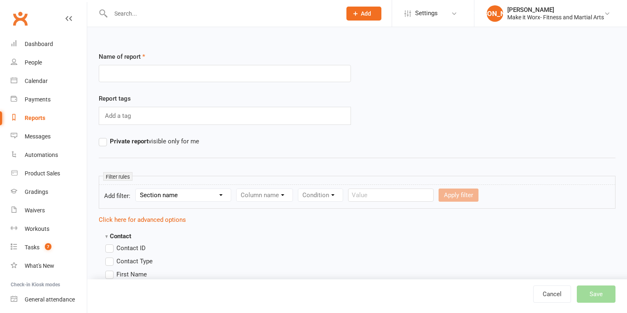
click at [166, 197] on select "Section name Contact Attendance Aggregate Payment Booking Waitlist Attendees Ca…" at bounding box center [183, 195] width 95 height 12
select select "0"
click at [137, 189] on select "Section name Contact Attendance Aggregate Payment Booking Waitlist Attendees Ca…" at bounding box center [183, 195] width 95 height 12
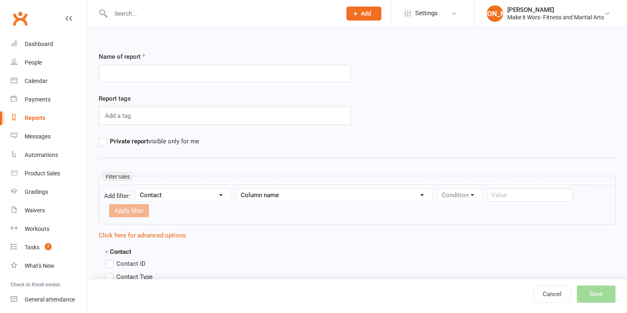
click at [291, 192] on select "Column name Is in other report Is not in other report Contact Type First Name L…" at bounding box center [333, 195] width 195 height 12
select select "15"
click at [237, 189] on select "Column name Is in other report Is not in other report Contact Type First Name L…" at bounding box center [333, 195] width 195 height 12
click at [441, 195] on select "Condition Is Is not Before After Before or on After or on Is blank Is not blank" at bounding box center [464, 195] width 52 height 12
click at [144, 206] on label "Relative" at bounding box center [127, 211] width 33 height 10
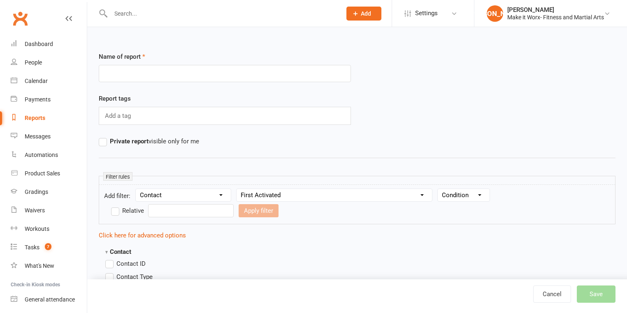
click at [116, 206] on input "Relative" at bounding box center [113, 206] width 5 height 0
click at [466, 191] on select "Condition Is Is not Before After Before or on After or on Is blank Is not blank" at bounding box center [464, 195] width 52 height 12
select select "3"
click at [438, 189] on select "Condition Is Is not Before After Before or on After or on Is blank Is not blank" at bounding box center [464, 195] width 52 height 12
click at [144, 206] on label "Relative" at bounding box center [127, 211] width 33 height 10
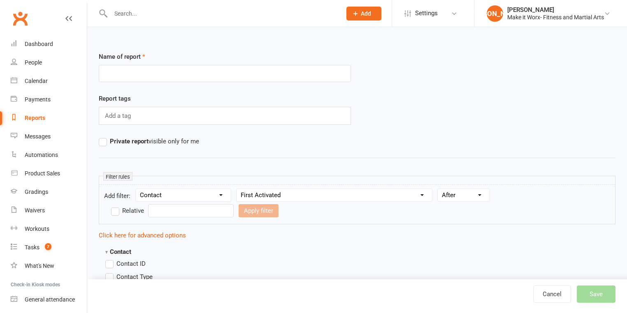
click at [116, 206] on input "Relative" at bounding box center [113, 206] width 5 height 0
click at [168, 212] on input "number" at bounding box center [169, 210] width 39 height 13
type input "7"
click at [205, 207] on select "Days Weeks Months Years" at bounding box center [211, 211] width 39 height 12
select select "0"
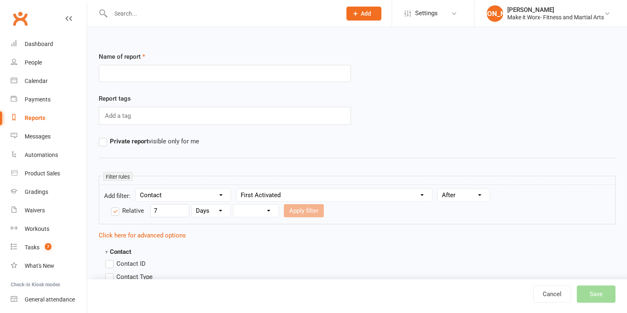
click at [192, 205] on select "Days Weeks Months Years" at bounding box center [211, 211] width 39 height 12
drag, startPoint x: 250, startPoint y: 207, endPoint x: 253, endPoint y: 211, distance: 4.8
click at [250, 207] on select "From now Ago" at bounding box center [255, 211] width 45 height 12
select select "1"
click at [233, 205] on select "From now Ago" at bounding box center [255, 211] width 45 height 12
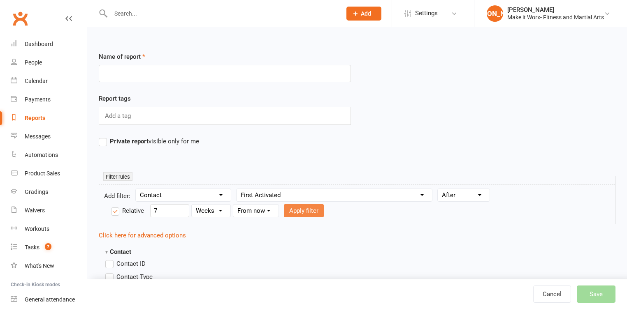
click at [307, 211] on button "Apply filter" at bounding box center [304, 210] width 40 height 13
select select
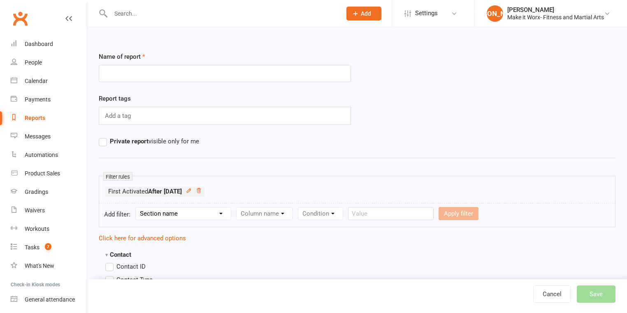
click at [34, 118] on div "Reports" at bounding box center [35, 118] width 21 height 7
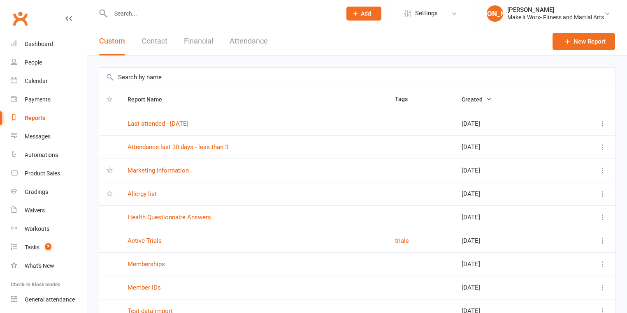
click at [155, 41] on button "Contact" at bounding box center [154, 41] width 26 height 28
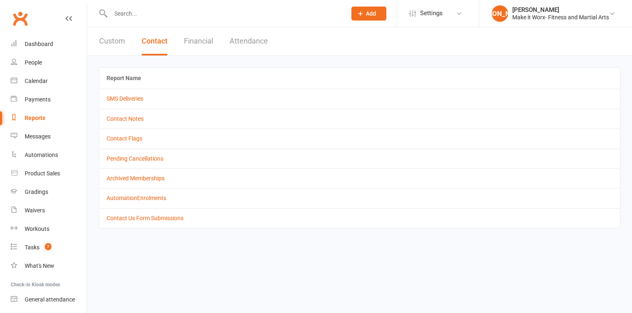
click at [207, 40] on button "Financial" at bounding box center [198, 41] width 29 height 28
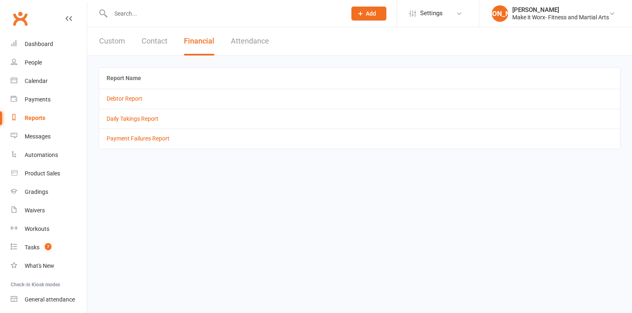
click at [263, 44] on button "Attendance" at bounding box center [250, 41] width 38 height 28
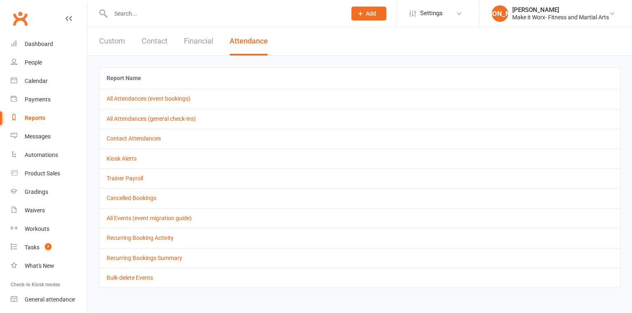
click at [160, 46] on button "Contact" at bounding box center [154, 41] width 26 height 28
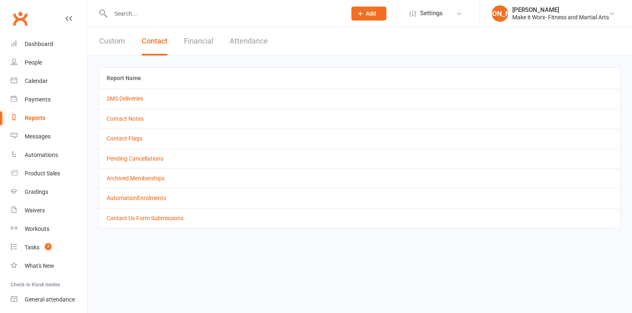
click at [201, 40] on button "Financial" at bounding box center [198, 41] width 29 height 28
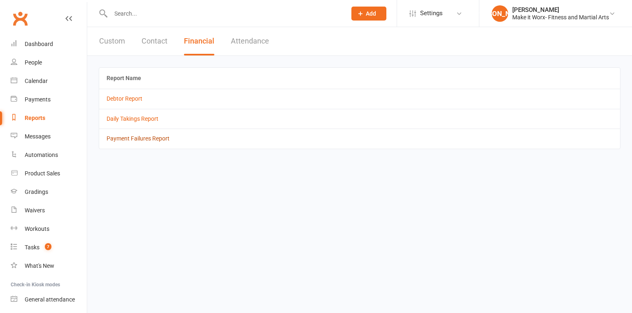
click at [148, 140] on link "Payment Failures Report" at bounding box center [138, 138] width 63 height 7
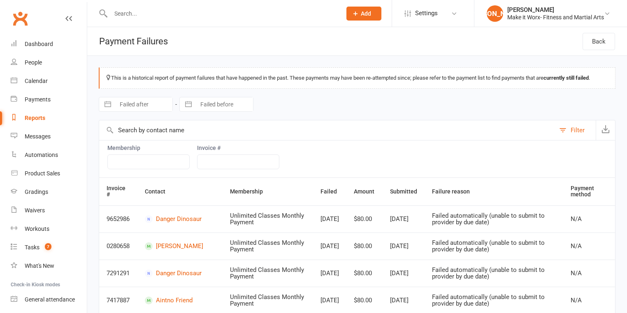
drag, startPoint x: 76, startPoint y: 21, endPoint x: 66, endPoint y: 15, distance: 11.4
click at [73, 18] on div "Clubworx" at bounding box center [43, 23] width 87 height 30
click at [66, 19] on icon at bounding box center [68, 18] width 7 height 7
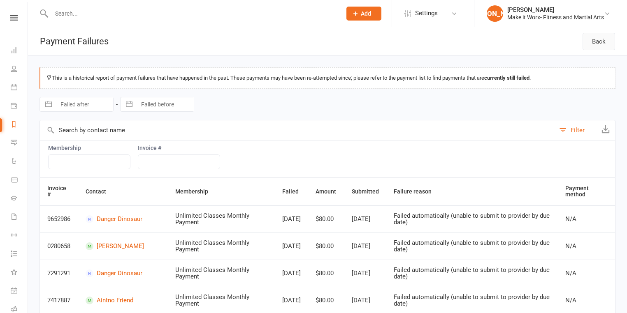
click at [605, 45] on link "Back" at bounding box center [598, 41] width 32 height 17
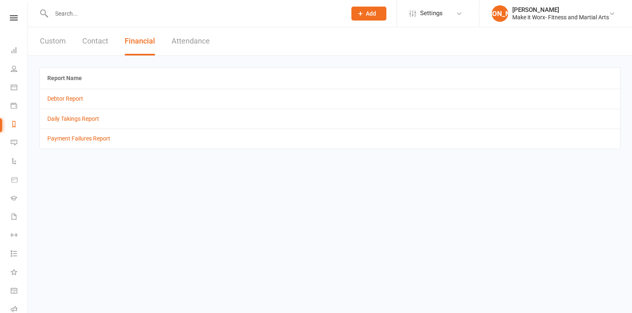
click at [194, 40] on button "Attendance" at bounding box center [190, 41] width 38 height 28
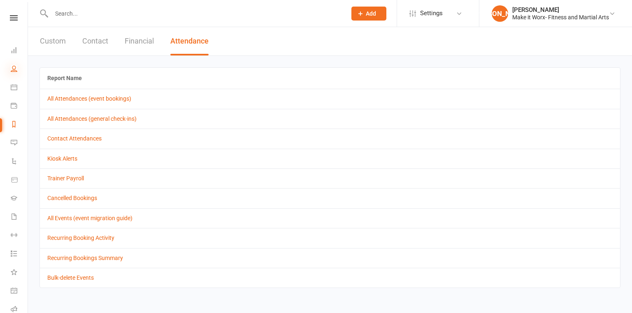
click at [15, 69] on icon at bounding box center [14, 68] width 7 height 7
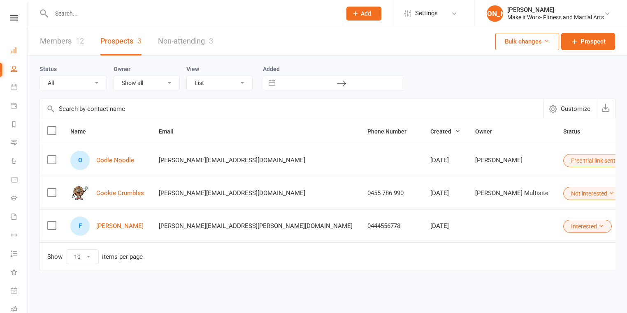
click at [16, 55] on link "Dashboard" at bounding box center [19, 51] width 17 height 19
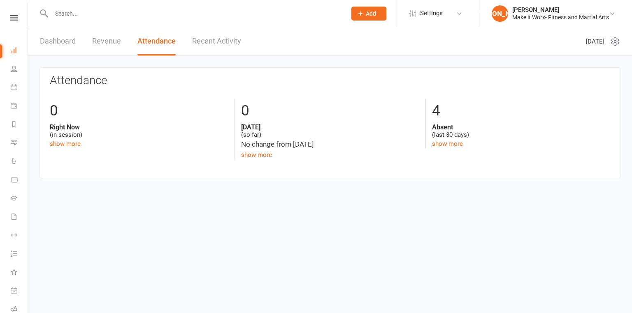
click at [54, 39] on link "Dashboard" at bounding box center [58, 41] width 36 height 28
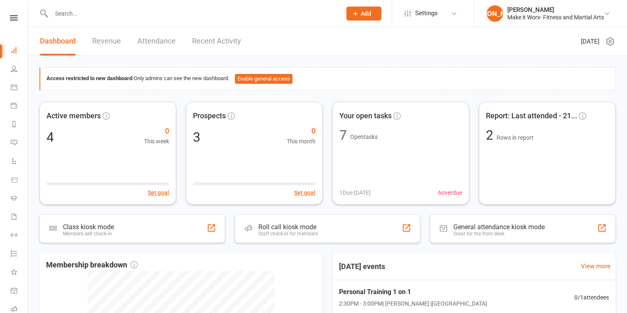
click at [151, 44] on link "Attendance" at bounding box center [156, 41] width 38 height 28
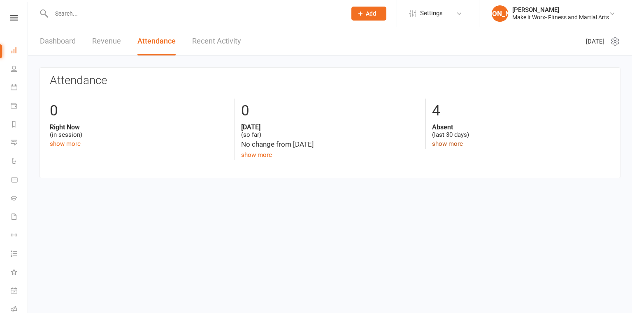
click at [450, 144] on link "show more" at bounding box center [447, 143] width 31 height 7
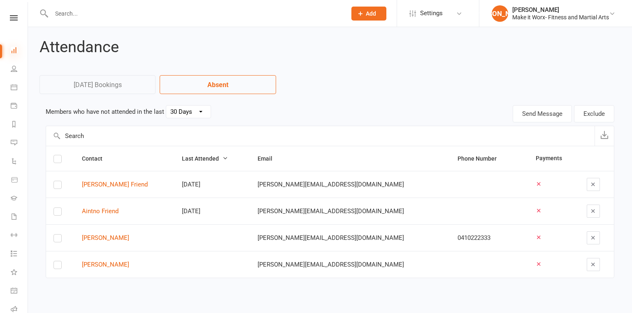
click at [12, 50] on icon at bounding box center [14, 50] width 7 height 7
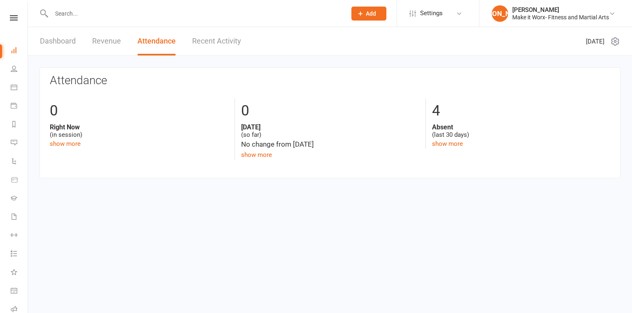
click at [55, 41] on link "Dashboard" at bounding box center [58, 41] width 36 height 28
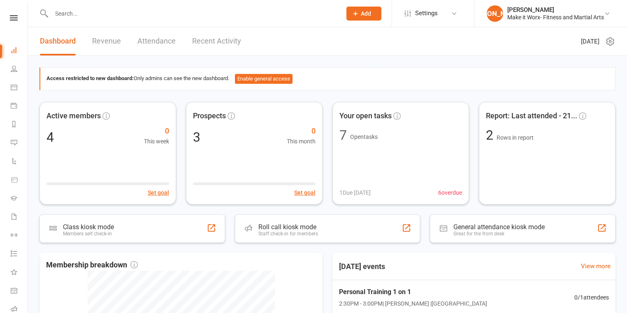
click at [127, 45] on div "Dashboard Revenue Attendance Recent Activity" at bounding box center [140, 41] width 225 height 28
click at [110, 40] on link "Revenue" at bounding box center [106, 41] width 29 height 28
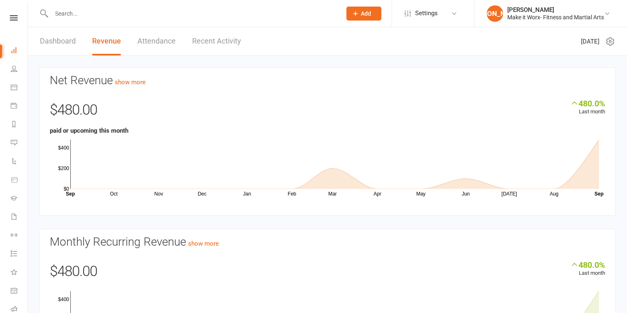
click at [58, 39] on link "Dashboard" at bounding box center [58, 41] width 36 height 28
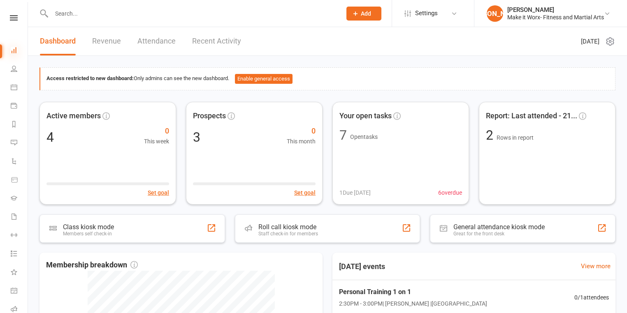
click at [12, 51] on icon at bounding box center [14, 50] width 7 height 7
click at [14, 51] on icon at bounding box center [14, 50] width 7 height 7
click at [14, 69] on icon at bounding box center [14, 68] width 7 height 7
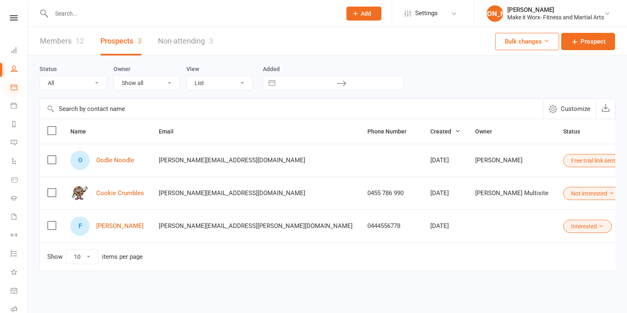
click at [16, 87] on icon at bounding box center [14, 87] width 7 height 7
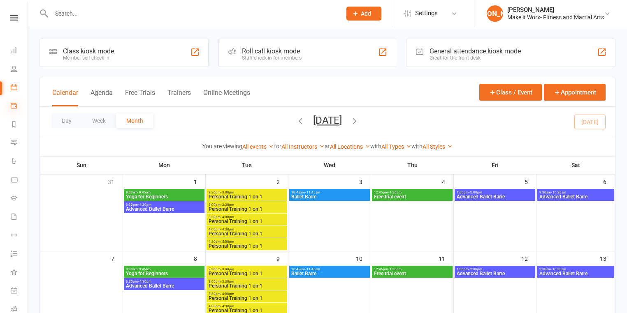
click at [12, 105] on icon at bounding box center [14, 105] width 7 height 7
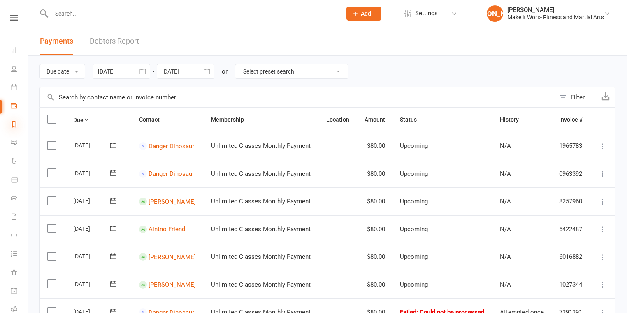
click at [16, 125] on icon at bounding box center [14, 124] width 7 height 7
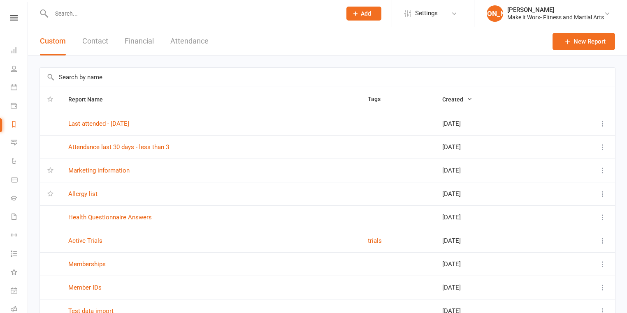
click at [10, 49] on li "Dashboard" at bounding box center [14, 51] width 28 height 19
click at [15, 52] on icon at bounding box center [14, 50] width 7 height 7
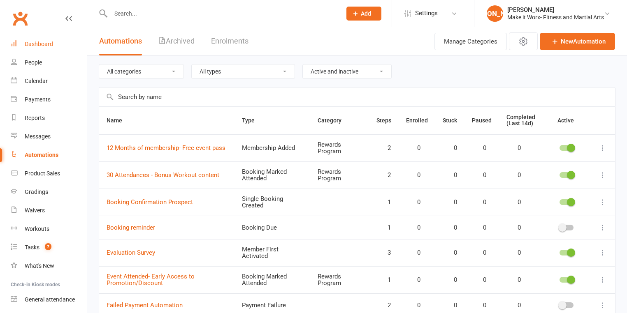
click at [59, 44] on link "Dashboard" at bounding box center [49, 44] width 76 height 19
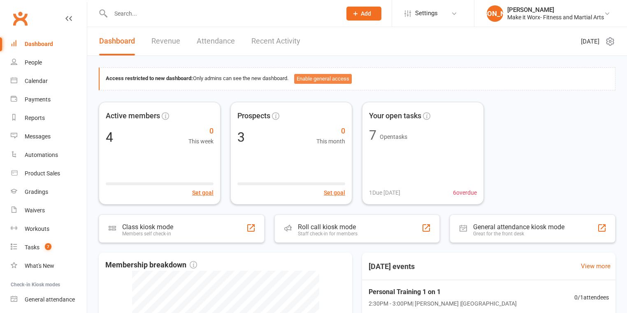
click at [333, 79] on button "Enable general access" at bounding box center [323, 79] width 58 height 10
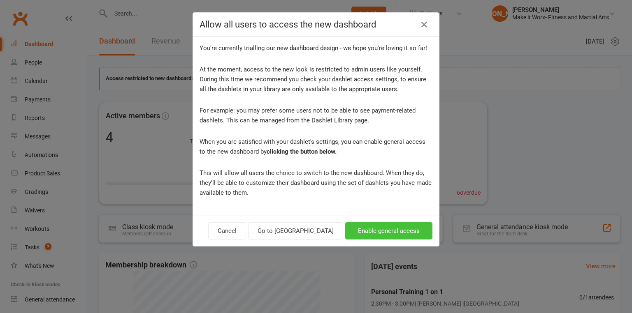
click at [386, 234] on button "Enable general access" at bounding box center [388, 230] width 87 height 17
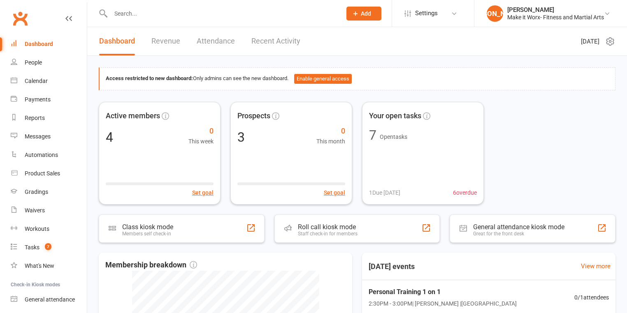
click at [615, 37] on header "Dashboard Revenue Attendance Recent Activity Tuesday 16th, September 2025" at bounding box center [357, 41] width 540 height 29
click at [611, 43] on icon at bounding box center [610, 42] width 10 height 10
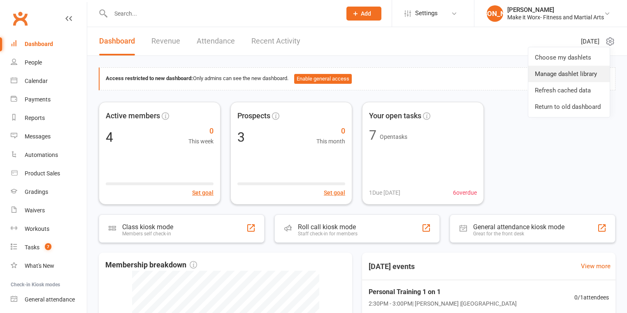
click at [602, 70] on link "Manage dashlet library" at bounding box center [568, 74] width 81 height 16
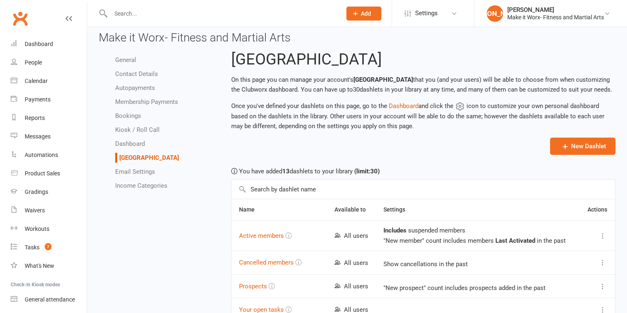
scroll to position [5, 0]
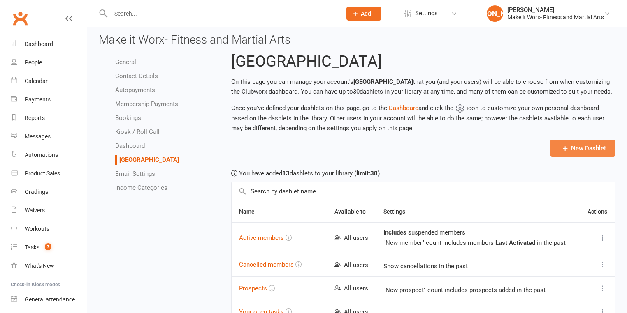
click at [569, 147] on icon "button" at bounding box center [565, 148] width 8 height 8
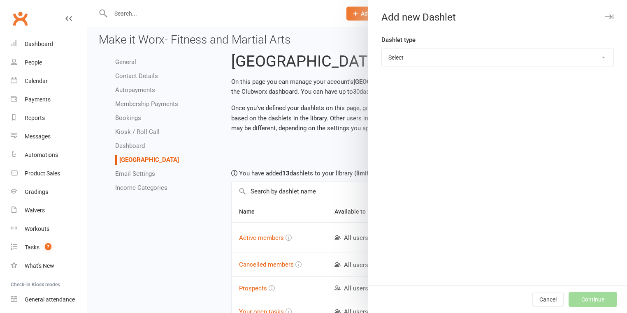
click at [457, 55] on select "Select Prospects Active members Cancelled members Future revenue Membership bre…" at bounding box center [498, 58] width 232 height 18
select select "active_members"
click at [382, 49] on select "Select Prospects Active members Cancelled members Future revenue Membership bre…" at bounding box center [498, 58] width 232 height 18
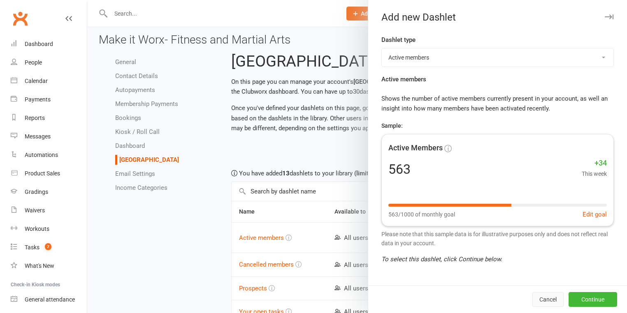
click at [541, 301] on button "Cancel" at bounding box center [547, 299] width 31 height 15
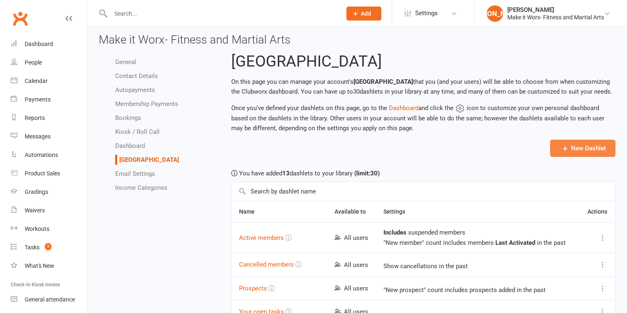
click at [565, 146] on icon "button" at bounding box center [565, 148] width 8 height 8
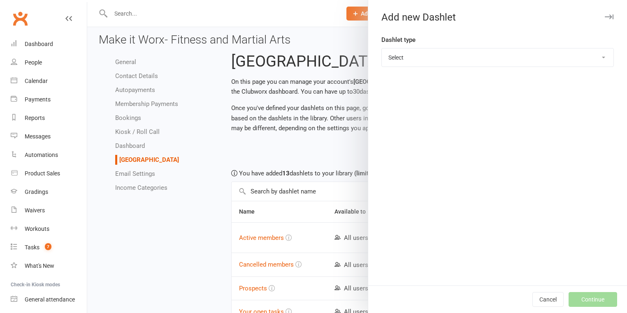
click at [440, 62] on select "Select Prospects Active members Cancelled members Future revenue Membership bre…" at bounding box center [498, 58] width 232 height 18
select select "custom_report_count"
click at [382, 49] on select "Select Prospects Active members Cancelled members Future revenue Membership bre…" at bounding box center [498, 58] width 232 height 18
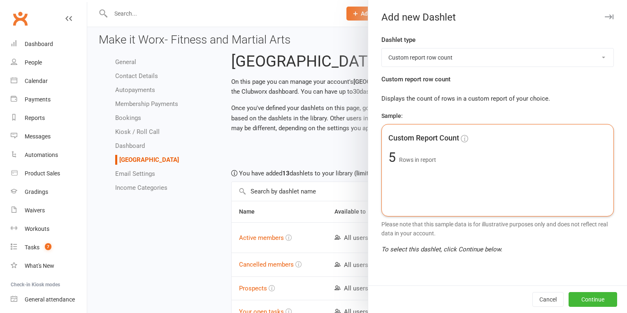
click at [441, 196] on div "Custom Report Count 5 Rows in report" at bounding box center [497, 170] width 232 height 93
click at [582, 301] on button "Continue" at bounding box center [592, 299] width 49 height 15
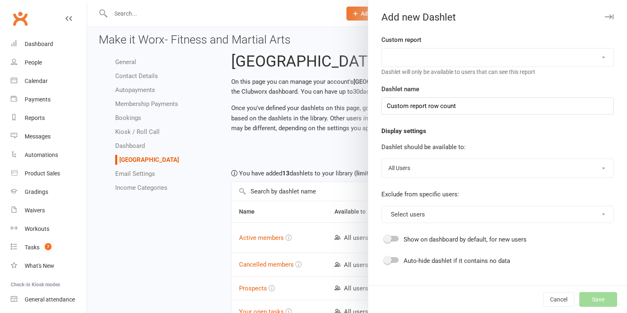
click at [433, 59] on select "Allergy list Marketing information Active and Suspended Members Active Trials A…" at bounding box center [498, 58] width 232 height 18
select select "9864"
click at [382, 49] on select "Allergy list Marketing information Active and Suspended Members Active Trials A…" at bounding box center [498, 58] width 232 height 18
type input "Report: Last attended - 21 days ago"
click at [392, 241] on div "Show on dashboard by default, for new users" at bounding box center [497, 240] width 232 height 10
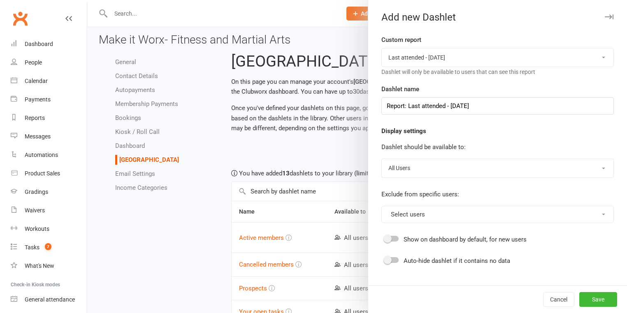
click at [390, 237] on div at bounding box center [392, 239] width 14 height 6
click at [385, 238] on input "checkbox" at bounding box center [385, 238] width 0 height 0
click at [429, 214] on button "Select users" at bounding box center [497, 214] width 232 height 17
click at [593, 301] on button "Save" at bounding box center [598, 299] width 38 height 15
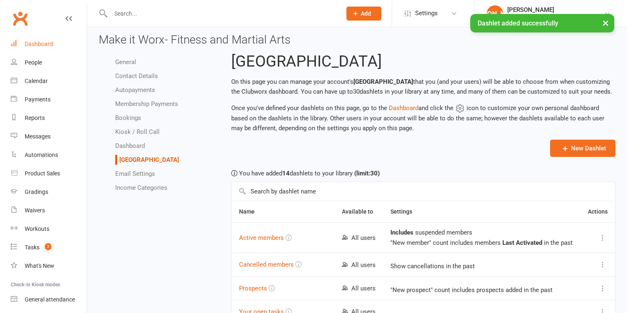
click at [46, 45] on div "Dashboard" at bounding box center [39, 44] width 28 height 7
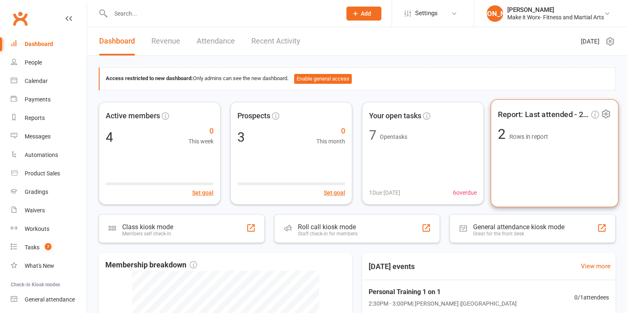
click at [532, 159] on div "Report: Last attended - 21... 2 Rows in report" at bounding box center [555, 153] width 128 height 108
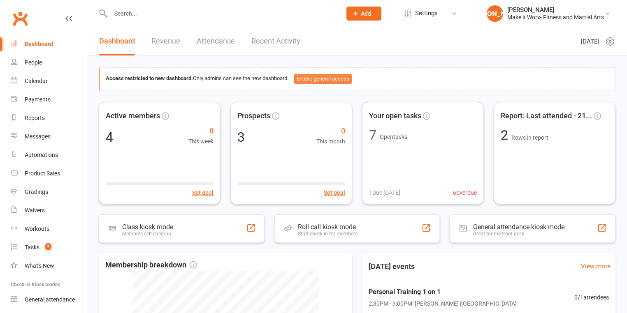
click at [342, 76] on button "Enable general access" at bounding box center [323, 79] width 58 height 10
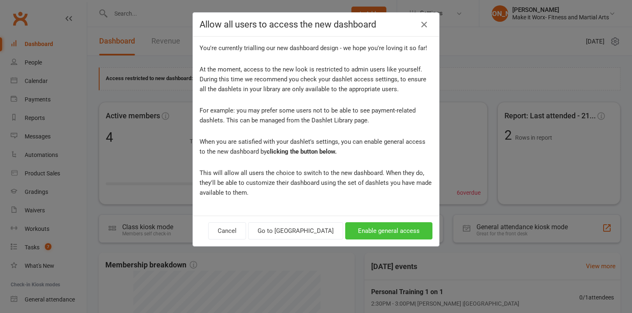
click at [373, 232] on button "Enable general access" at bounding box center [388, 230] width 87 height 17
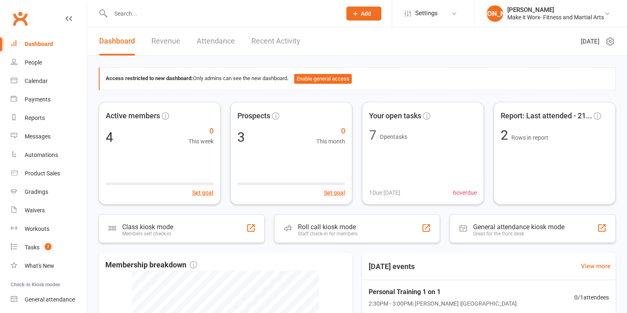
click at [238, 40] on div "Dashboard Revenue Attendance Recent Activity" at bounding box center [199, 41] width 225 height 28
click at [229, 39] on link "Attendance" at bounding box center [216, 41] width 38 height 28
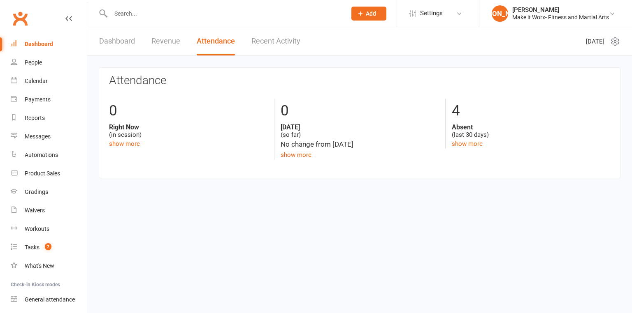
click at [118, 44] on link "Dashboard" at bounding box center [117, 41] width 36 height 28
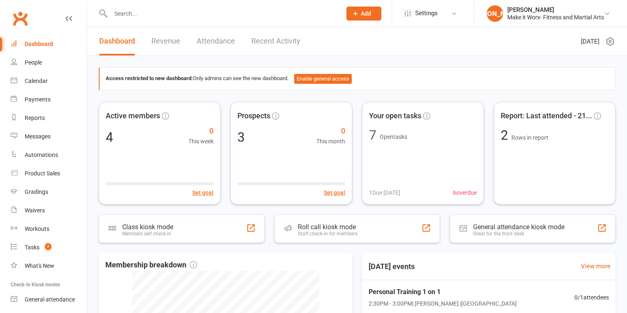
click at [213, 35] on link "Attendance" at bounding box center [216, 41] width 38 height 28
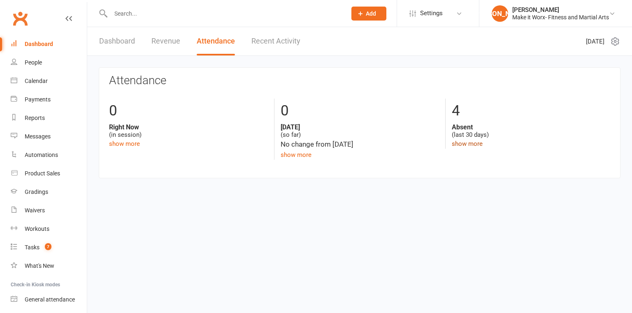
click at [461, 141] on link "show more" at bounding box center [467, 143] width 31 height 7
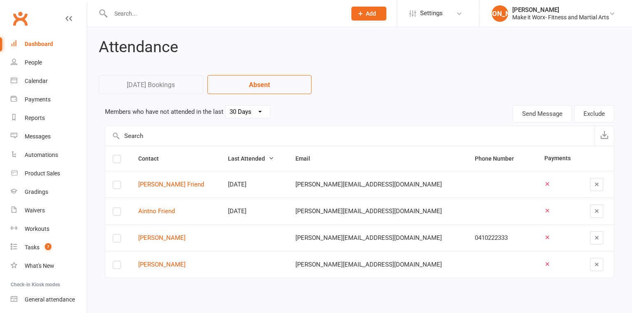
click at [248, 116] on select "30 Days 15 Days 7 Days" at bounding box center [247, 112] width 44 height 12
click at [225, 106] on select "30 Days 15 Days 7 Days" at bounding box center [247, 112] width 44 height 12
click at [256, 111] on select "30 Days 15 Days 7 Days" at bounding box center [247, 112] width 44 height 12
click at [225, 106] on select "30 Days 15 Days 7 Days" at bounding box center [247, 112] width 44 height 12
click at [265, 110] on select "30 Days 15 Days 7 Days" at bounding box center [247, 112] width 44 height 12
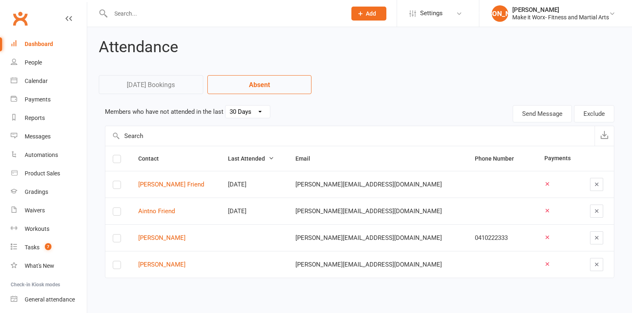
click at [225, 106] on select "30 Days 15 Days 7 Days" at bounding box center [247, 112] width 44 height 12
select select "30"
click at [170, 92] on link "Today's Bookings" at bounding box center [151, 84] width 104 height 19
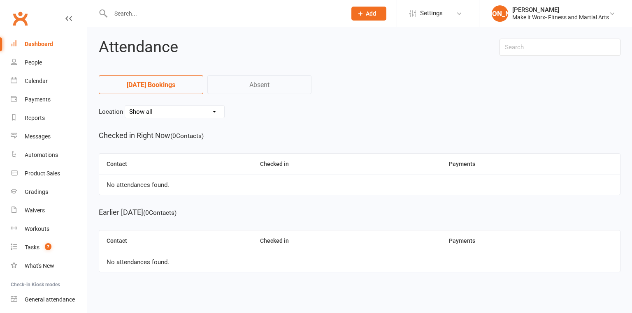
click at [259, 87] on link "Absent" at bounding box center [259, 84] width 104 height 19
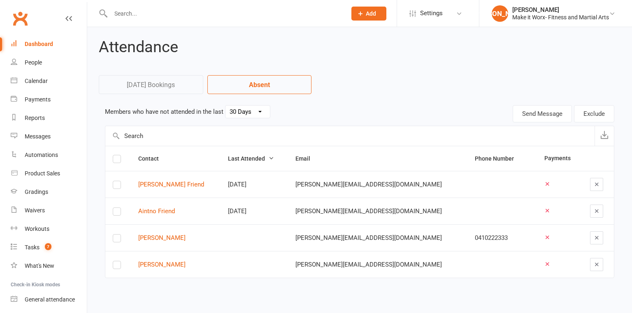
click at [39, 47] on div "Dashboard" at bounding box center [39, 44] width 28 height 7
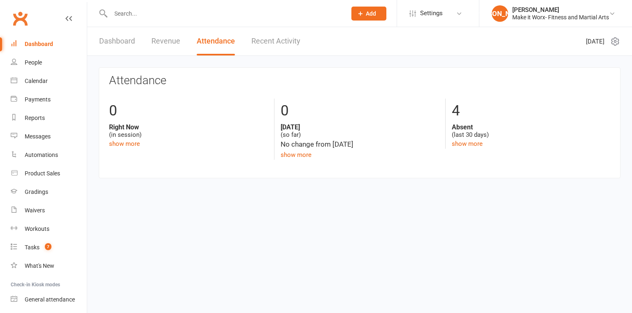
click at [135, 38] on link "Dashboard" at bounding box center [117, 41] width 36 height 28
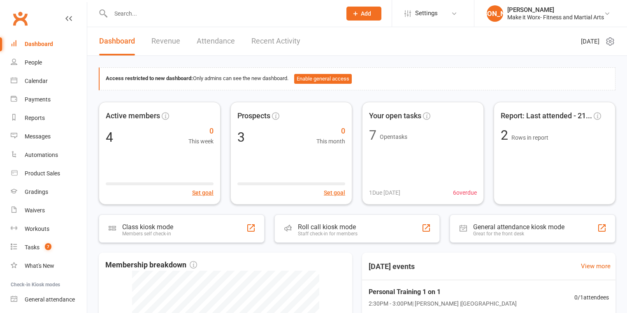
click at [232, 36] on link "Attendance" at bounding box center [216, 41] width 38 height 28
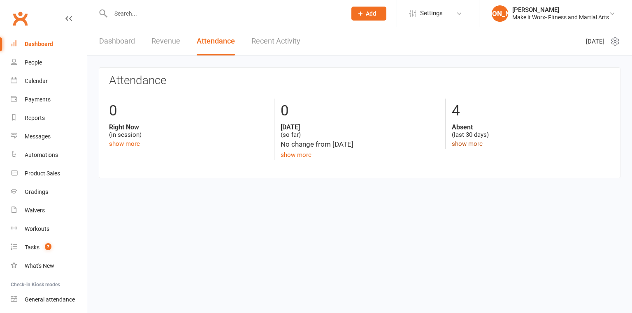
click at [468, 144] on link "show more" at bounding box center [467, 143] width 31 height 7
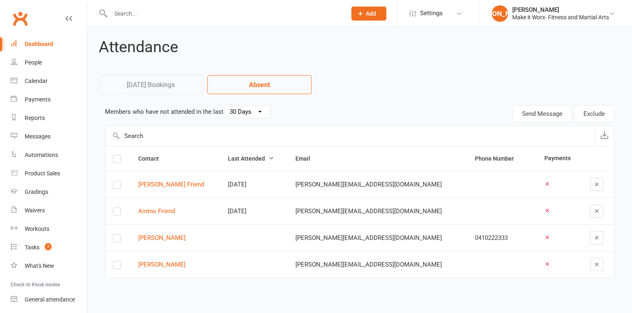
click at [117, 160] on label at bounding box center [117, 160] width 8 height 0
click at [117, 155] on input "checkbox" at bounding box center [117, 155] width 8 height 0
click at [43, 155] on div "Automations" at bounding box center [41, 155] width 33 height 7
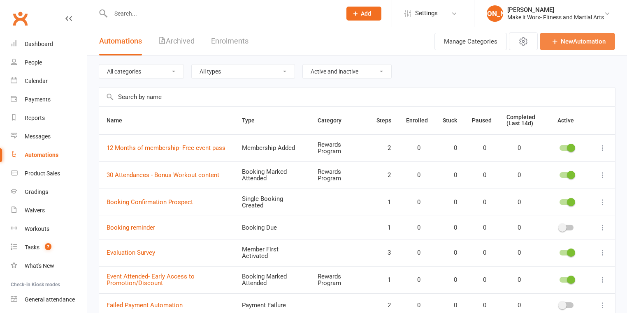
click at [565, 48] on link "New Automation" at bounding box center [577, 41] width 75 height 17
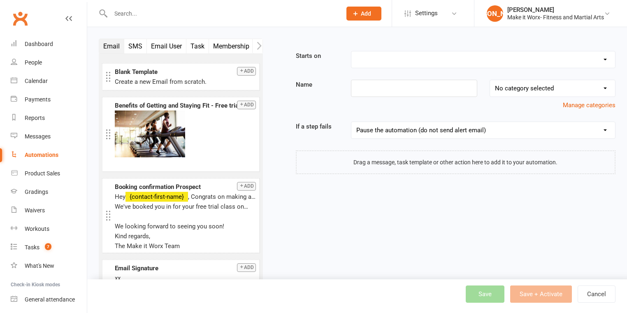
click at [408, 60] on select "Booking Cancelled Booking Due Booking Late-Cancelled Booking Marked Absent Book…" at bounding box center [483, 59] width 264 height 16
select select "0"
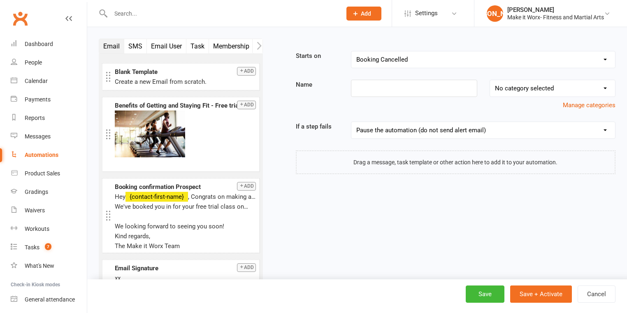
click at [351, 51] on select "Booking Cancelled Booking Due Booking Late-Cancelled Booking Marked Absent Book…" at bounding box center [483, 59] width 264 height 16
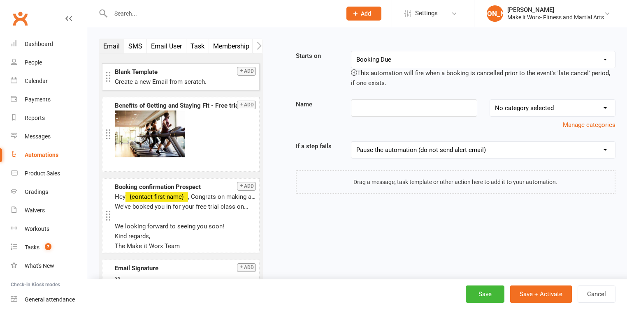
click at [247, 72] on button "Add" at bounding box center [246, 71] width 19 height 9
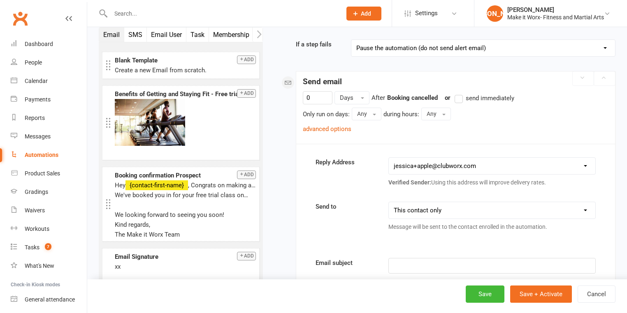
scroll to position [132, 0]
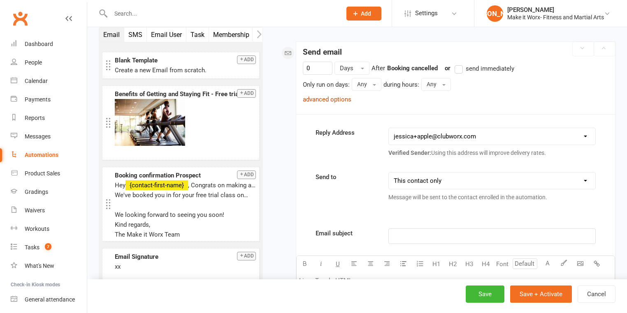
click at [334, 96] on link "advanced options" at bounding box center [327, 99] width 49 height 7
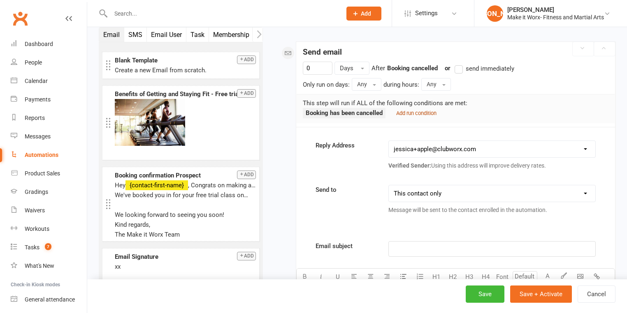
click at [427, 111] on small "Add run condition" at bounding box center [416, 113] width 40 height 6
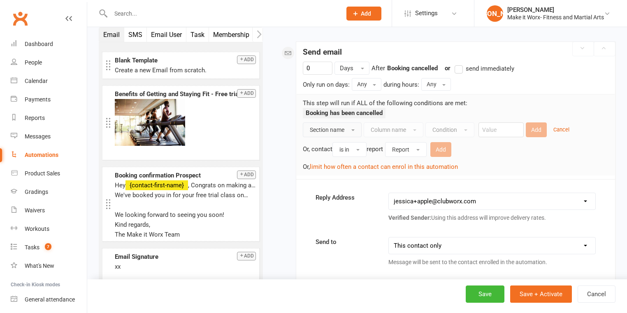
click at [359, 125] on button "Section name" at bounding box center [332, 130] width 59 height 15
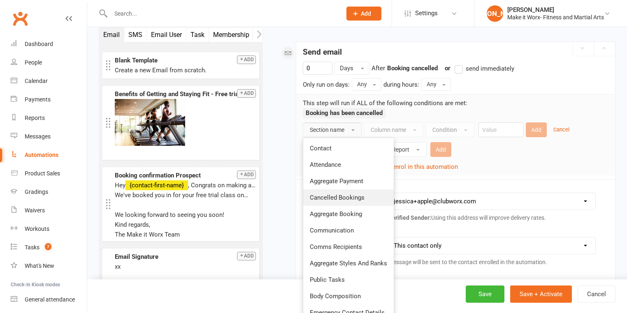
click at [361, 194] on span "Cancelled Bookings" at bounding box center [337, 197] width 55 height 7
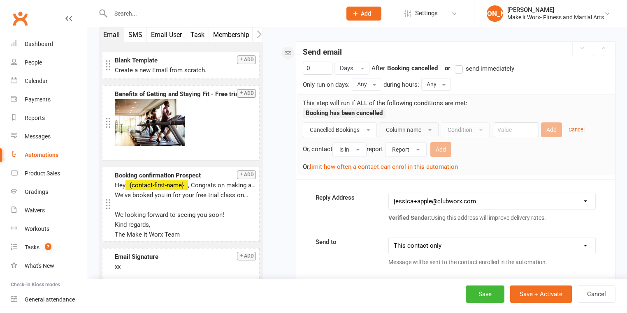
click at [394, 128] on span "Column name" at bounding box center [403, 130] width 35 height 7
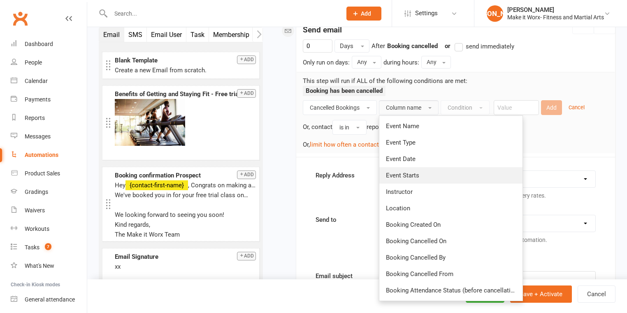
scroll to position [165, 0]
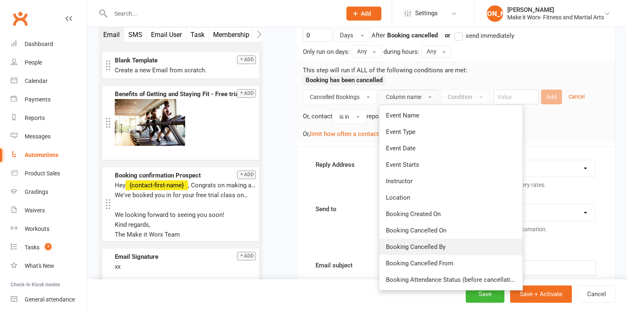
click at [464, 242] on link "Booking Cancelled By" at bounding box center [450, 247] width 143 height 16
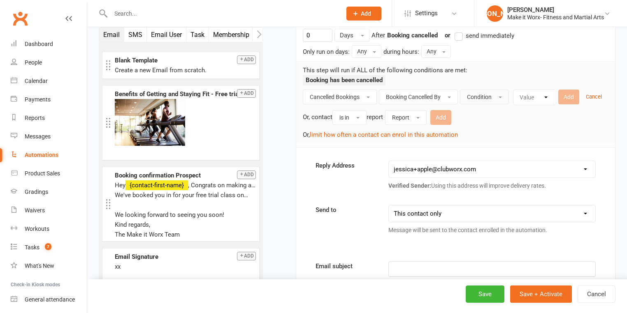
click at [496, 98] on button "Condition" at bounding box center [484, 97] width 49 height 15
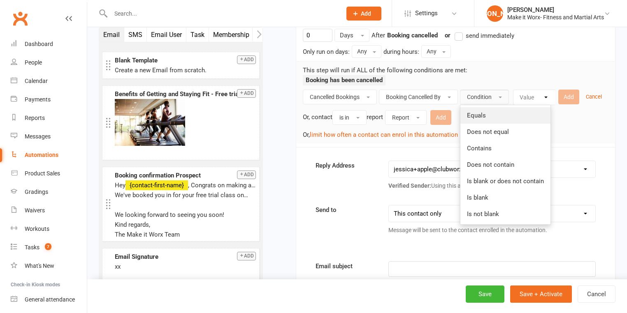
click at [496, 110] on link "Equals" at bounding box center [505, 115] width 90 height 16
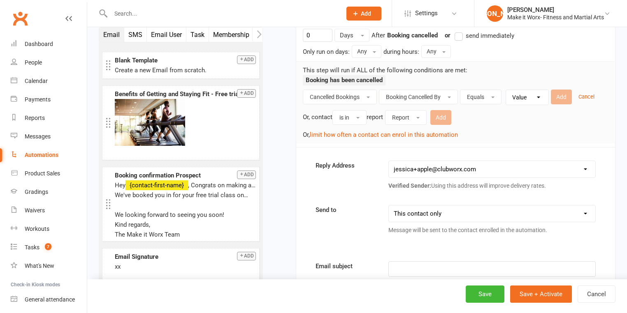
click at [526, 100] on select "Value User Contact" at bounding box center [529, 97] width 42 height 15
select select "1"
click at [509, 90] on select "Value User Contact" at bounding box center [529, 97] width 42 height 15
click at [558, 96] on button "Add" at bounding box center [561, 97] width 21 height 15
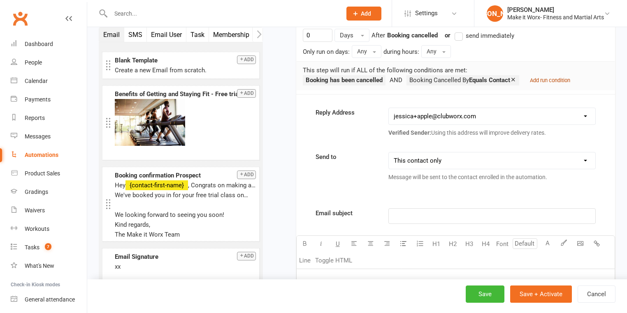
click at [562, 79] on small "Add run condition" at bounding box center [550, 80] width 40 height 6
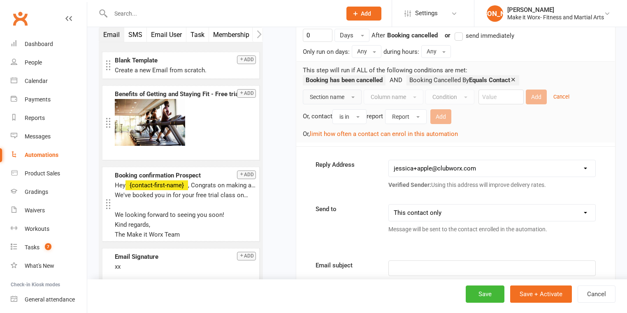
click at [323, 94] on span "Section name" at bounding box center [327, 97] width 35 height 7
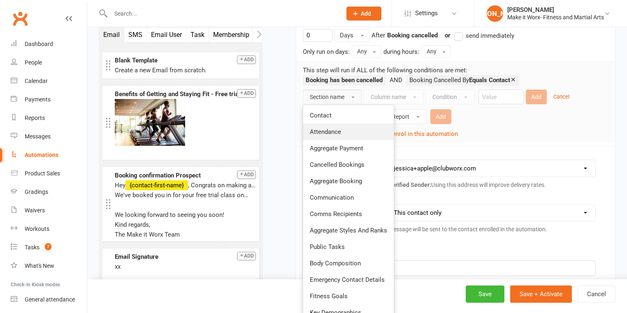
click at [326, 129] on span "Attendance" at bounding box center [325, 131] width 31 height 7
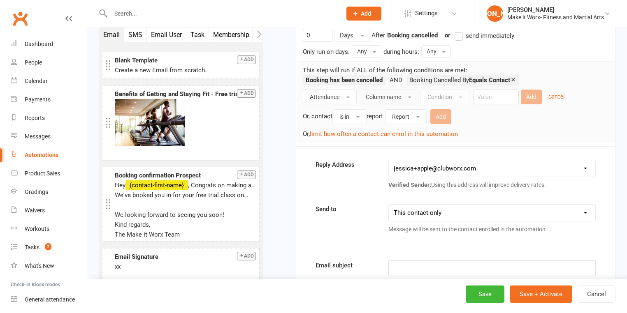
click at [382, 101] on button "Column name" at bounding box center [389, 97] width 60 height 15
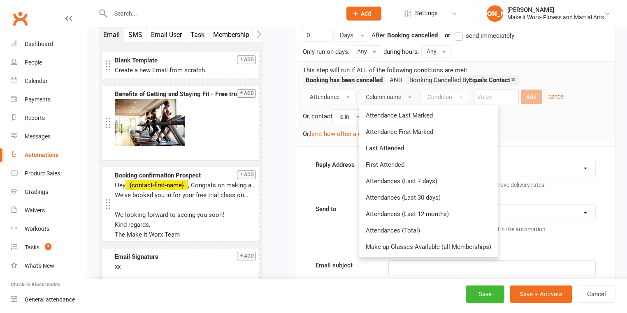
click at [382, 101] on button "Column name" at bounding box center [389, 97] width 60 height 15
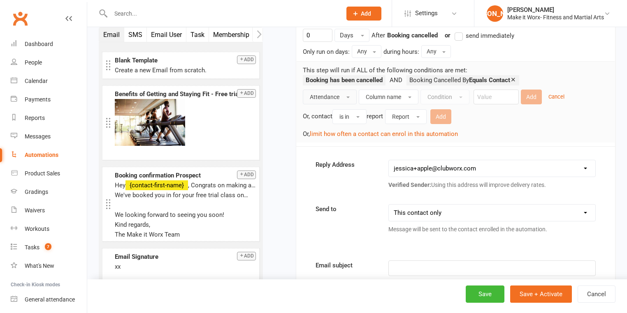
click at [338, 99] on span "Attendance" at bounding box center [325, 97] width 30 height 7
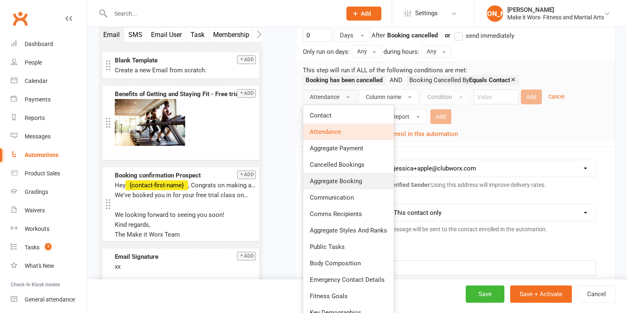
click at [341, 178] on span "Aggregate Booking" at bounding box center [336, 181] width 52 height 7
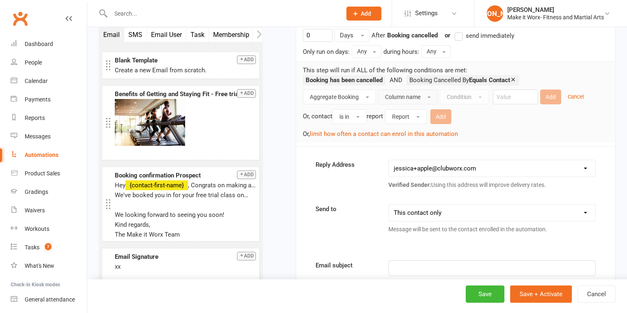
click at [405, 90] on button "Column name" at bounding box center [408, 97] width 60 height 15
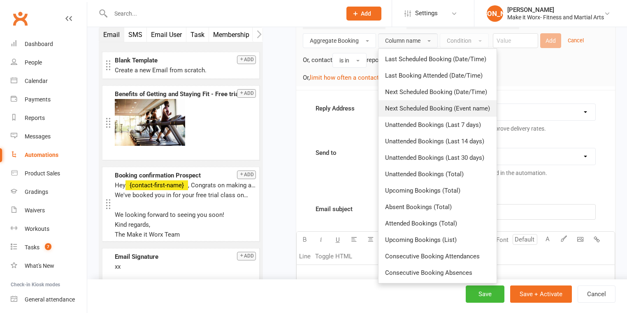
scroll to position [230, 0]
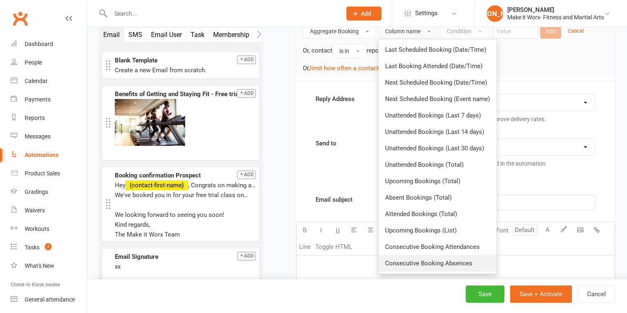
click at [461, 263] on span "Consecutive Booking Absences" at bounding box center [428, 263] width 87 height 7
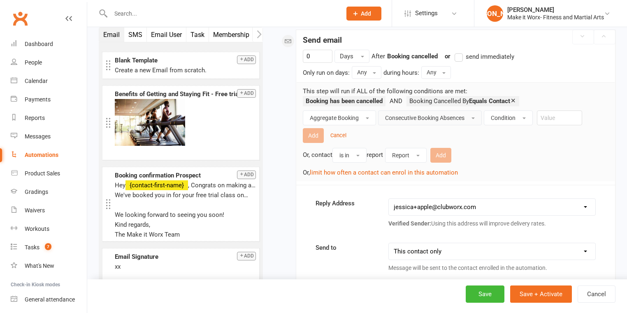
scroll to position [132, 0]
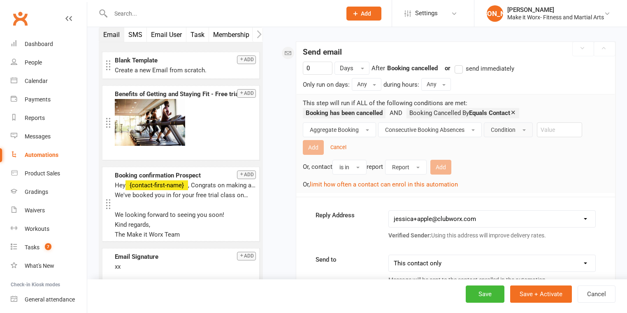
click at [498, 127] on span "Condition" at bounding box center [503, 130] width 25 height 7
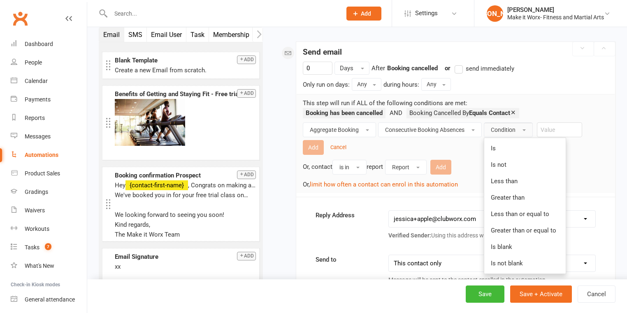
click at [498, 150] on link "Is" at bounding box center [524, 148] width 81 height 16
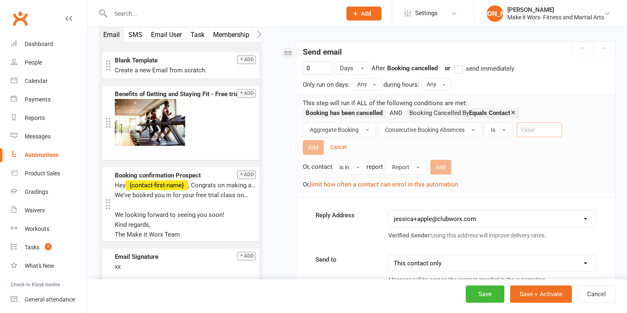
click at [544, 127] on input "number" at bounding box center [539, 130] width 45 height 15
click at [503, 131] on button "Is" at bounding box center [498, 130] width 29 height 15
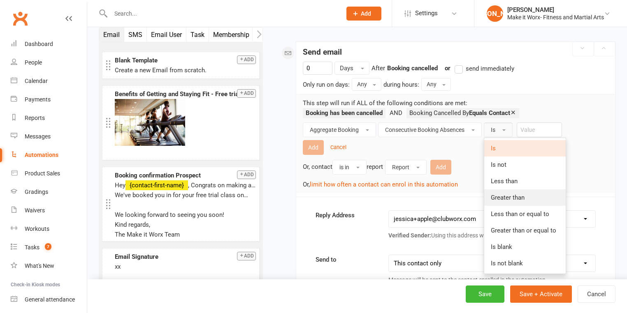
click at [509, 196] on span "Greater than" at bounding box center [508, 197] width 34 height 7
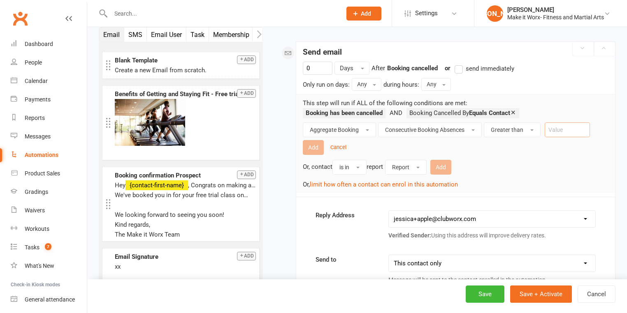
click at [561, 128] on input "number" at bounding box center [567, 130] width 45 height 15
click at [507, 154] on div "Aggregate Booking Consecutive Booking Absences Greater than Add Cancel Or, cont…" at bounding box center [456, 156] width 306 height 67
click at [594, 300] on button "Cancel" at bounding box center [596, 294] width 38 height 17
